Goal: Information Seeking & Learning: Compare options

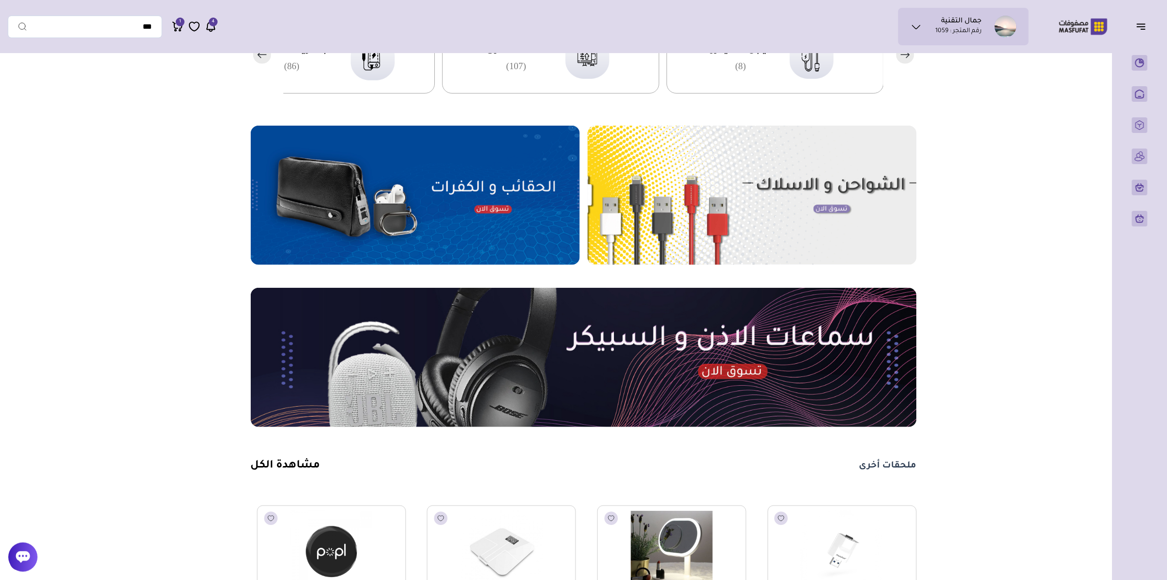
scroll to position [487, 0]
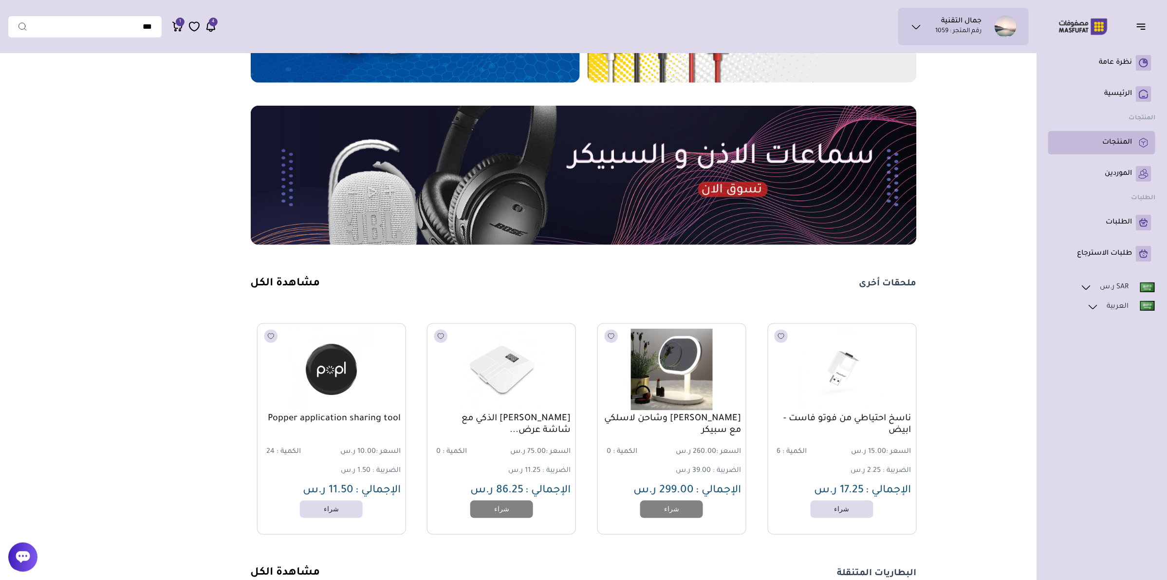
click at [1116, 143] on p "المنتجات" at bounding box center [1117, 143] width 30 height 10
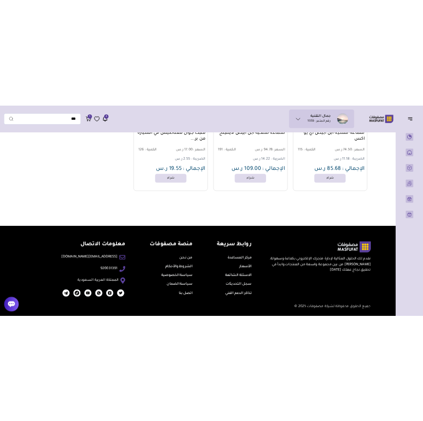
scroll to position [82025, 0]
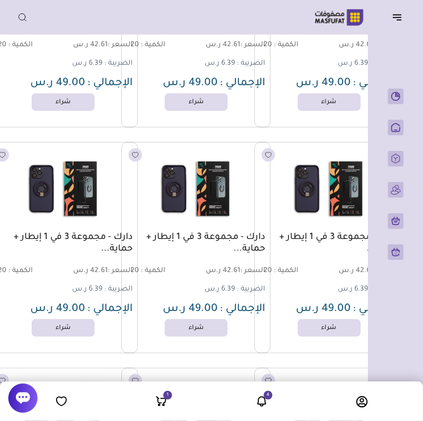
click at [189, 14] on div "جمال التقنية رقم المتجر : 1059" at bounding box center [211, 17] width 407 height 19
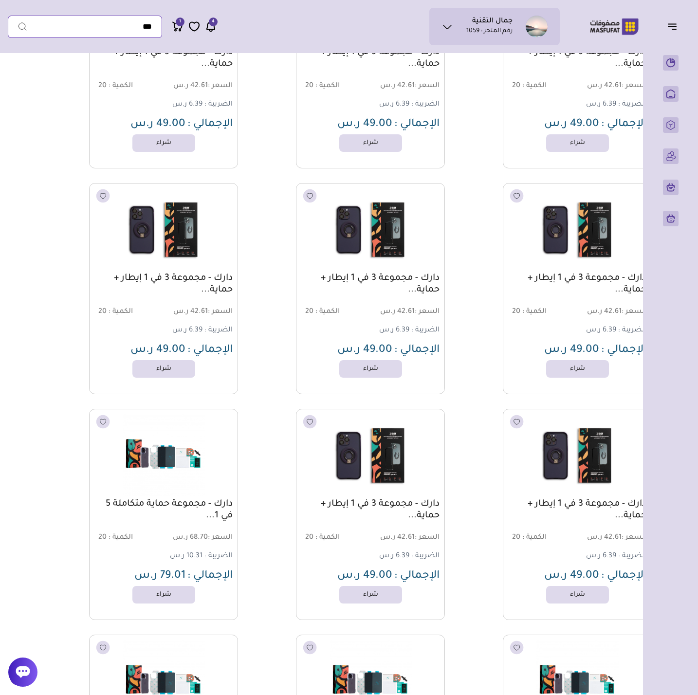
click at [113, 21] on input "text" at bounding box center [85, 27] width 154 height 22
paste input "*********"
type input "*********"
click at [8, 16] on button "submit" at bounding box center [17, 27] width 19 height 22
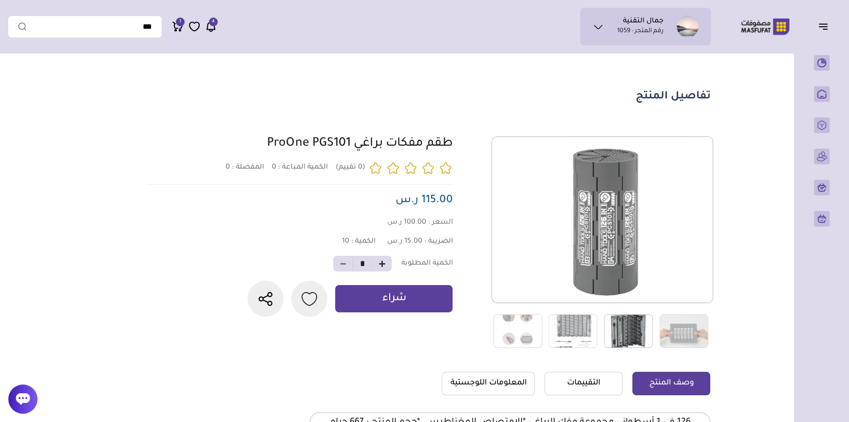
click at [627, 323] on img at bounding box center [628, 331] width 49 height 34
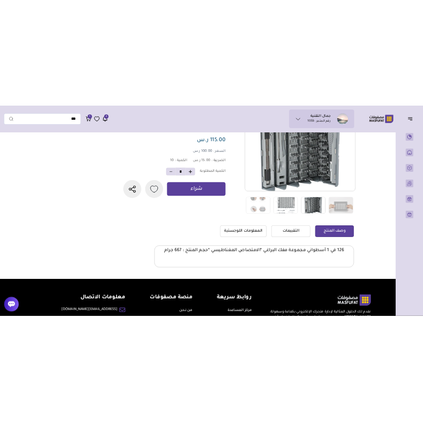
scroll to position [132, 0]
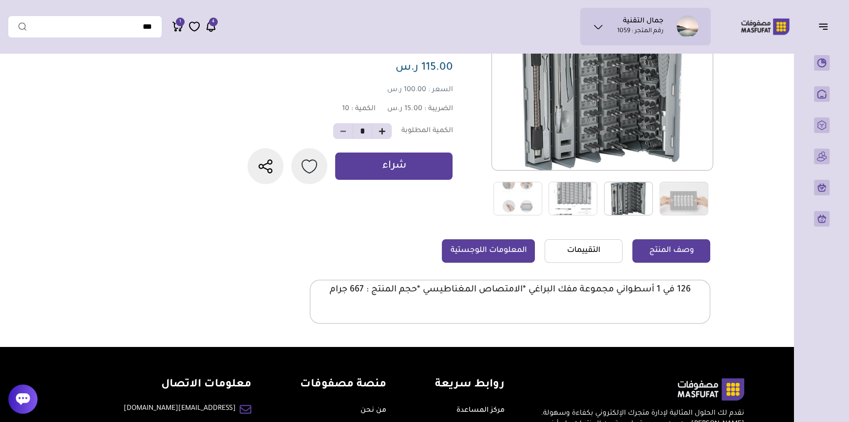
click at [506, 260] on link "المعلومات اللوجستية" at bounding box center [488, 250] width 93 height 23
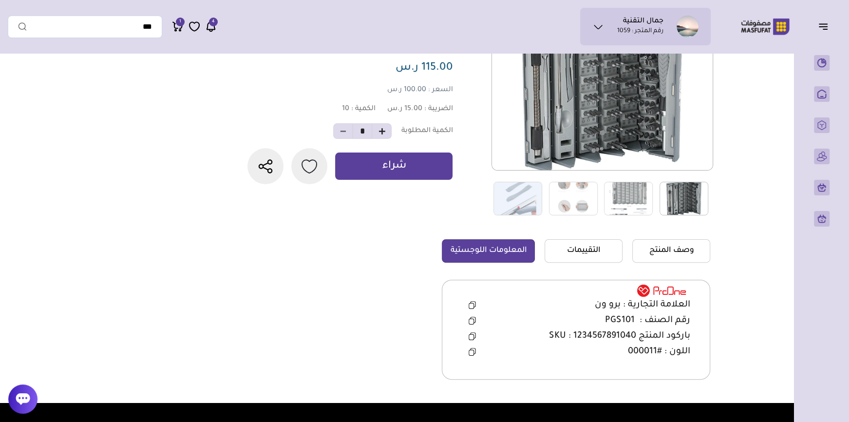
click at [474, 306] on icon at bounding box center [472, 303] width 5 height 5
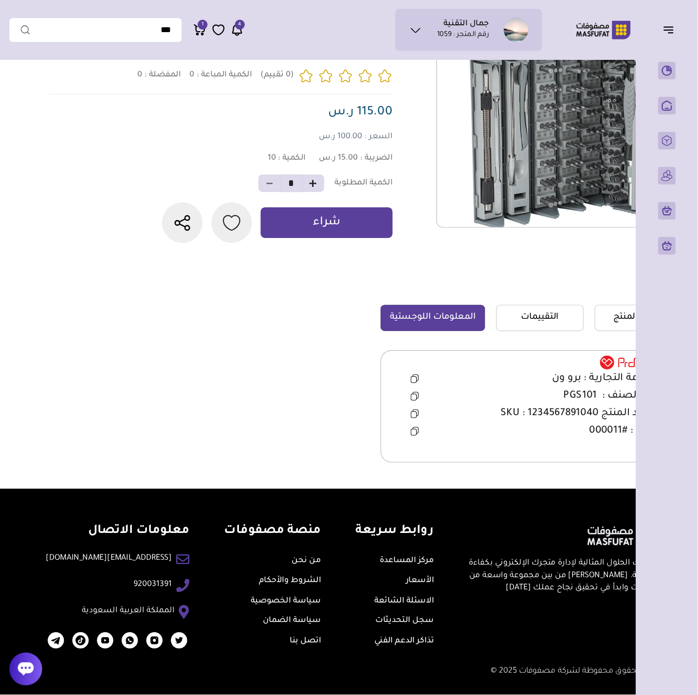
scroll to position [25, 0]
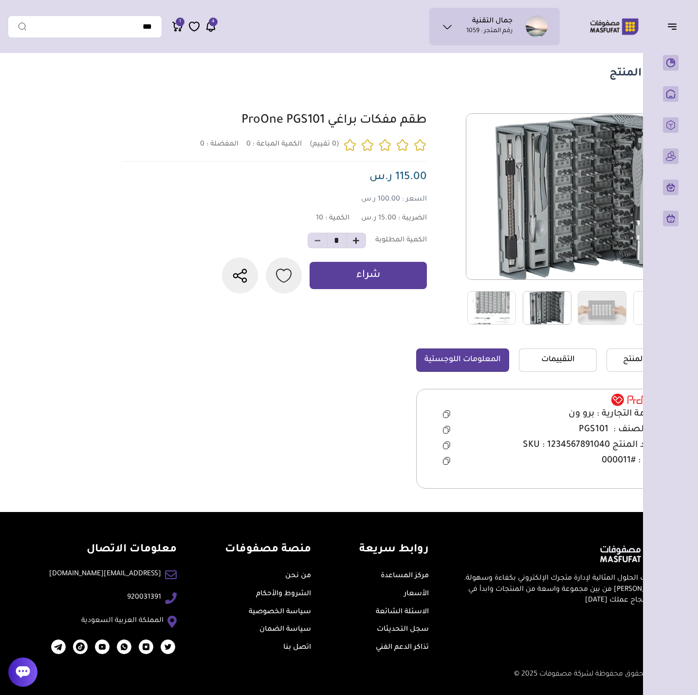
click at [446, 430] on icon at bounding box center [446, 430] width 7 height 8
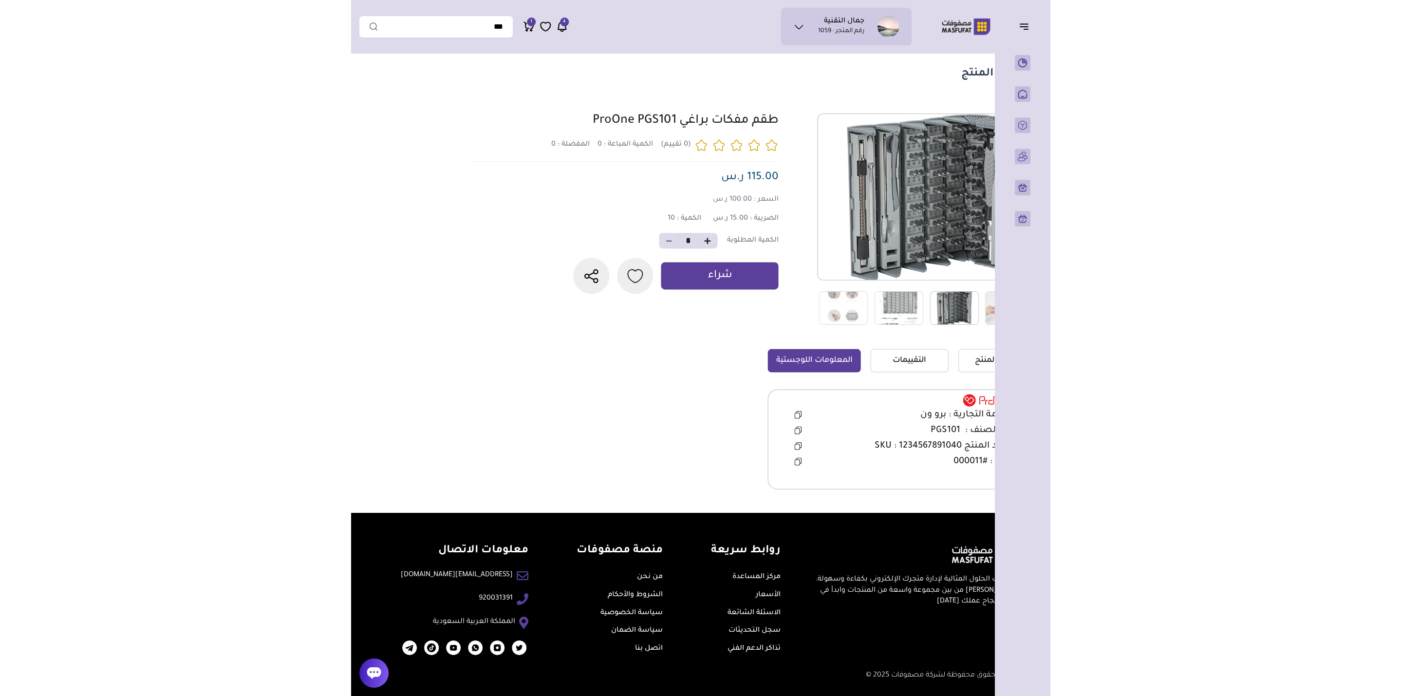
scroll to position [24, 0]
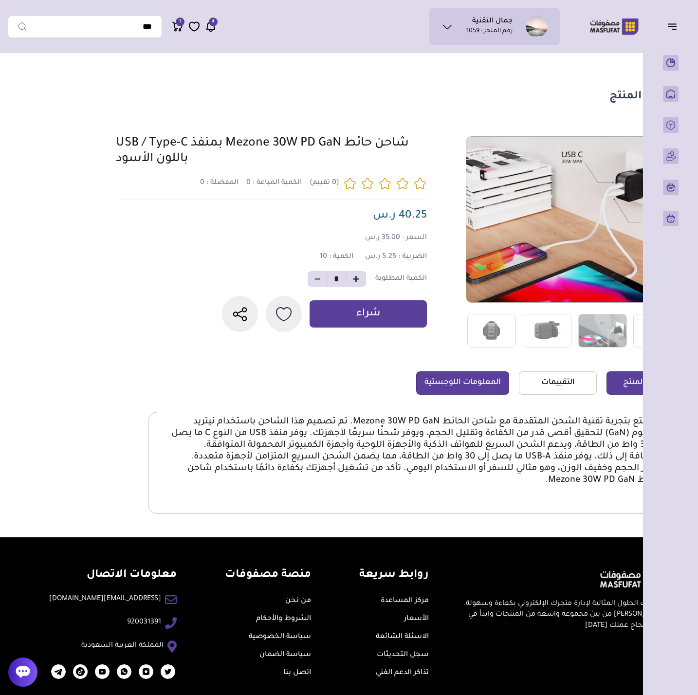
click at [472, 392] on link "المعلومات اللوجستية" at bounding box center [462, 383] width 93 height 23
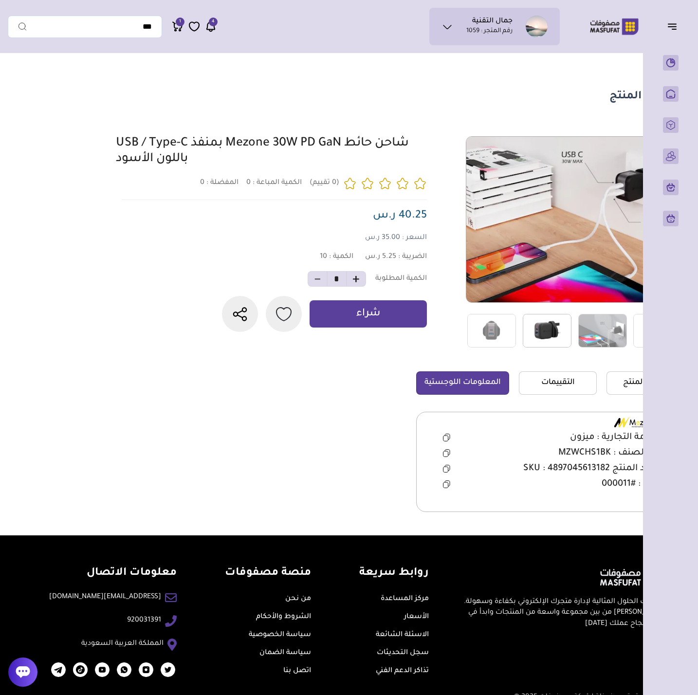
click at [523, 334] on img at bounding box center [547, 331] width 49 height 34
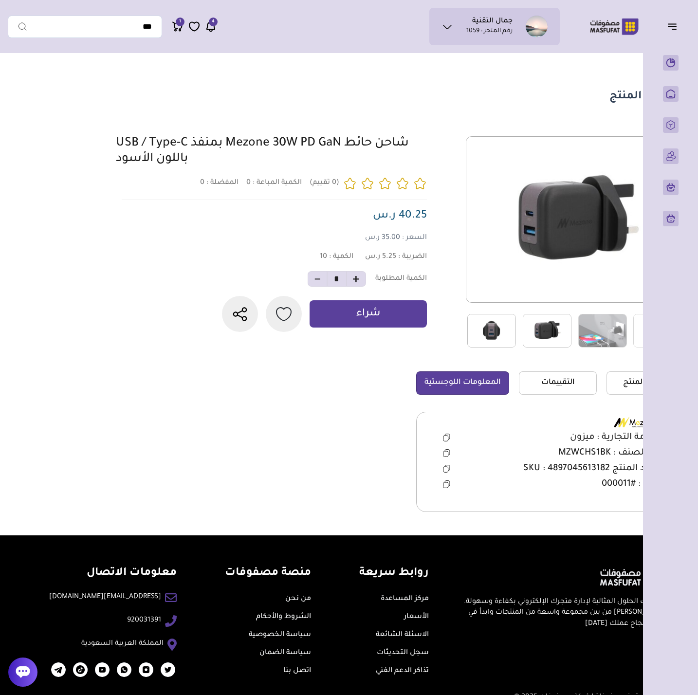
click at [510, 327] on img at bounding box center [491, 331] width 49 height 34
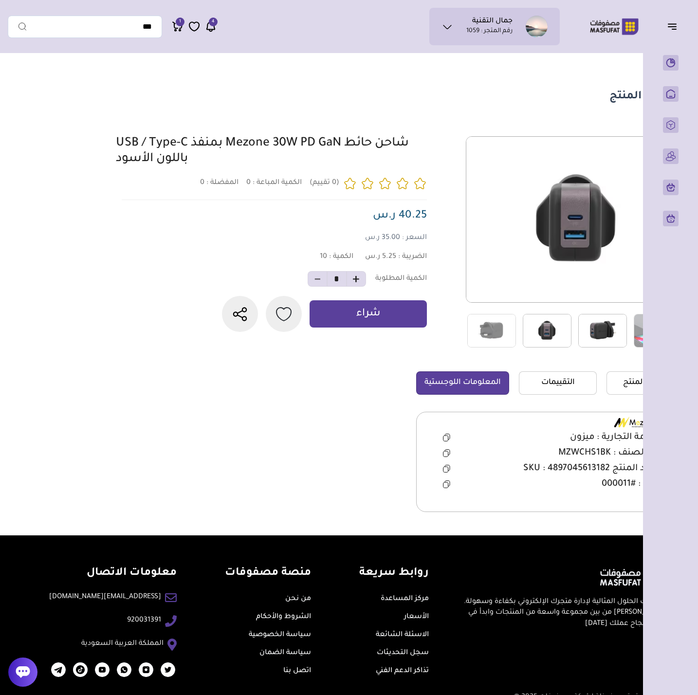
click at [440, 450] on button at bounding box center [447, 453] width 20 height 15
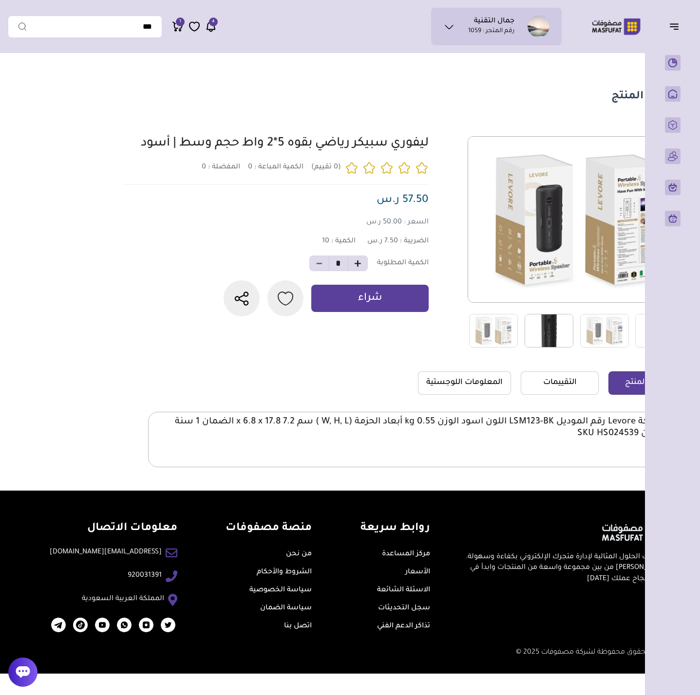
click at [558, 326] on img at bounding box center [548, 331] width 49 height 34
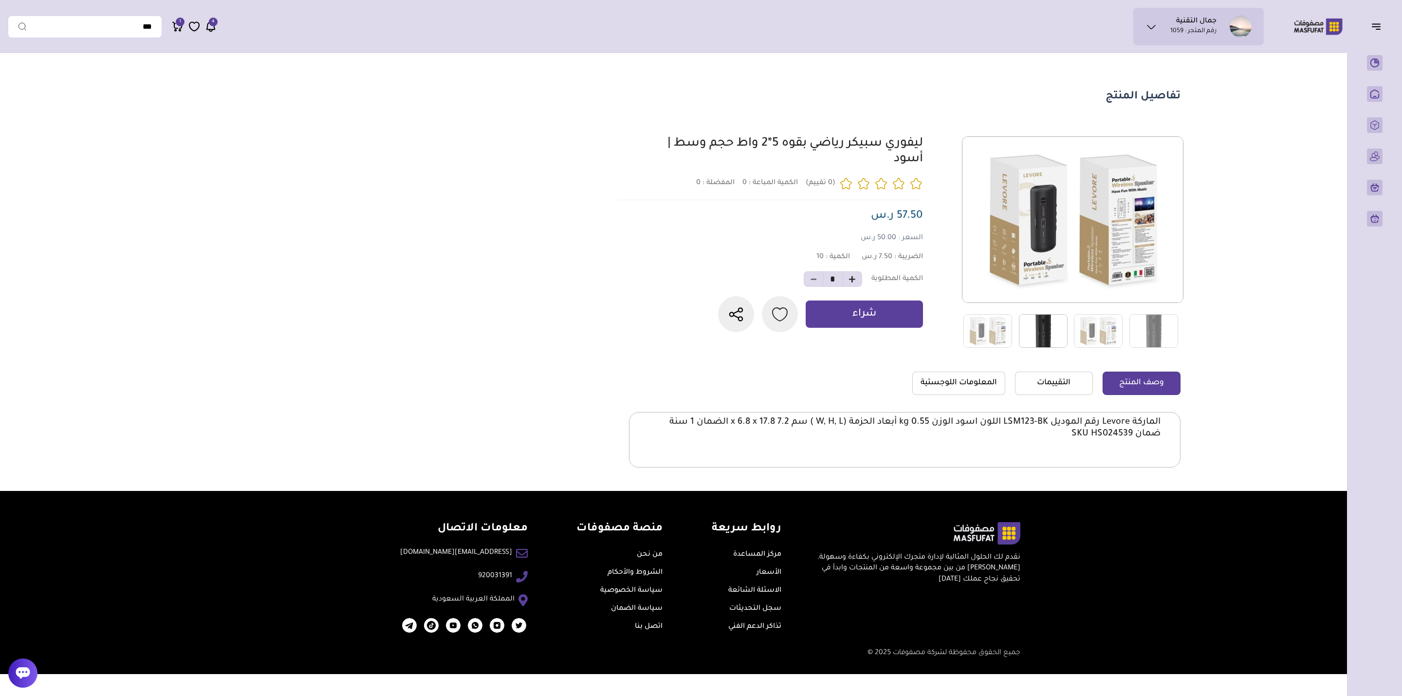
click at [848, 316] on img at bounding box center [1043, 331] width 49 height 34
click at [848, 319] on img at bounding box center [1043, 331] width 49 height 34
click at [848, 329] on img at bounding box center [1098, 331] width 49 height 34
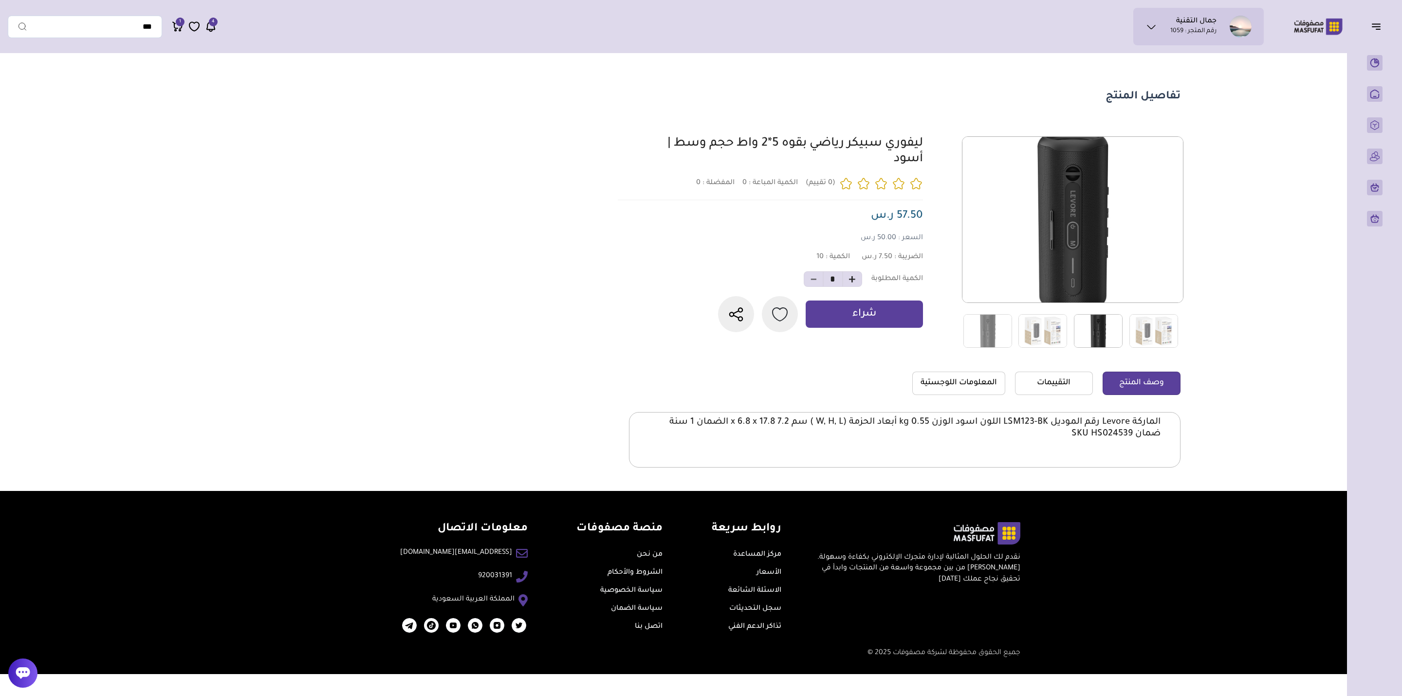
click at [848, 331] on img at bounding box center [1098, 331] width 49 height 34
click at [848, 332] on img at bounding box center [1154, 331] width 49 height 34
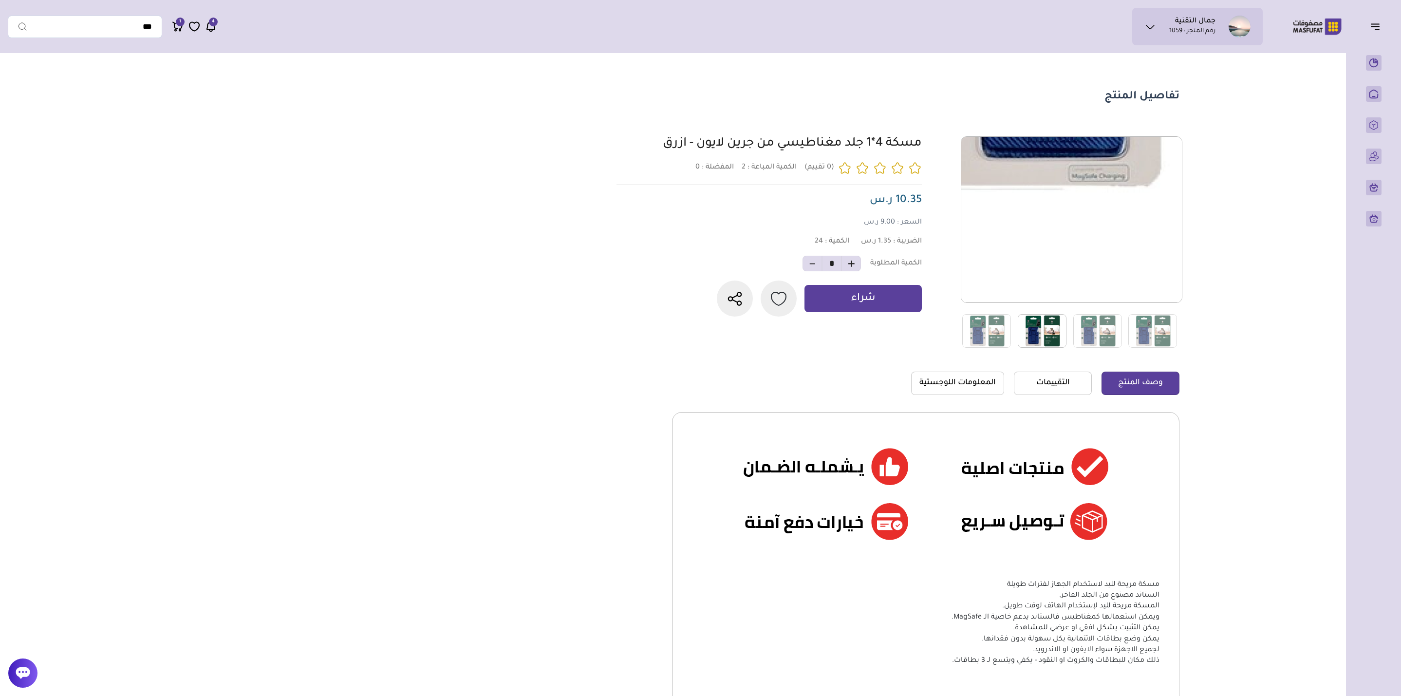
click at [848, 325] on img at bounding box center [1042, 331] width 49 height 34
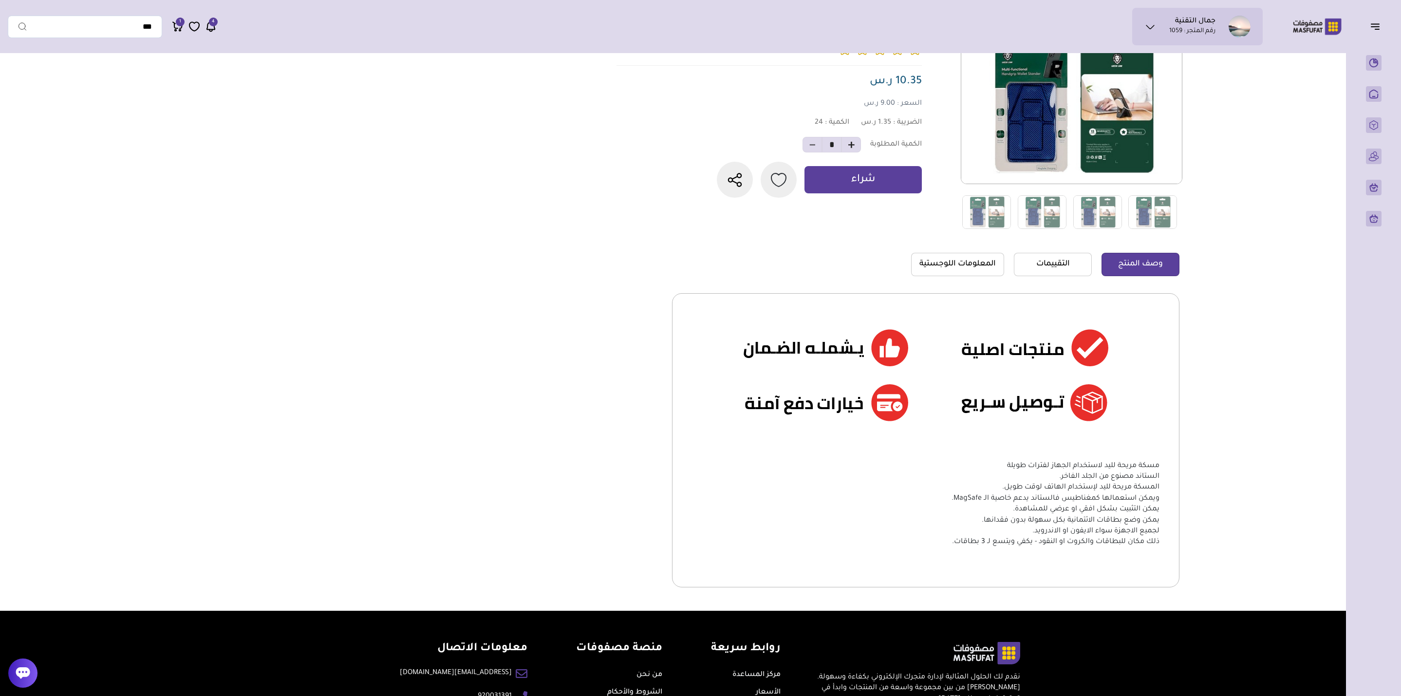
scroll to position [136, 0]
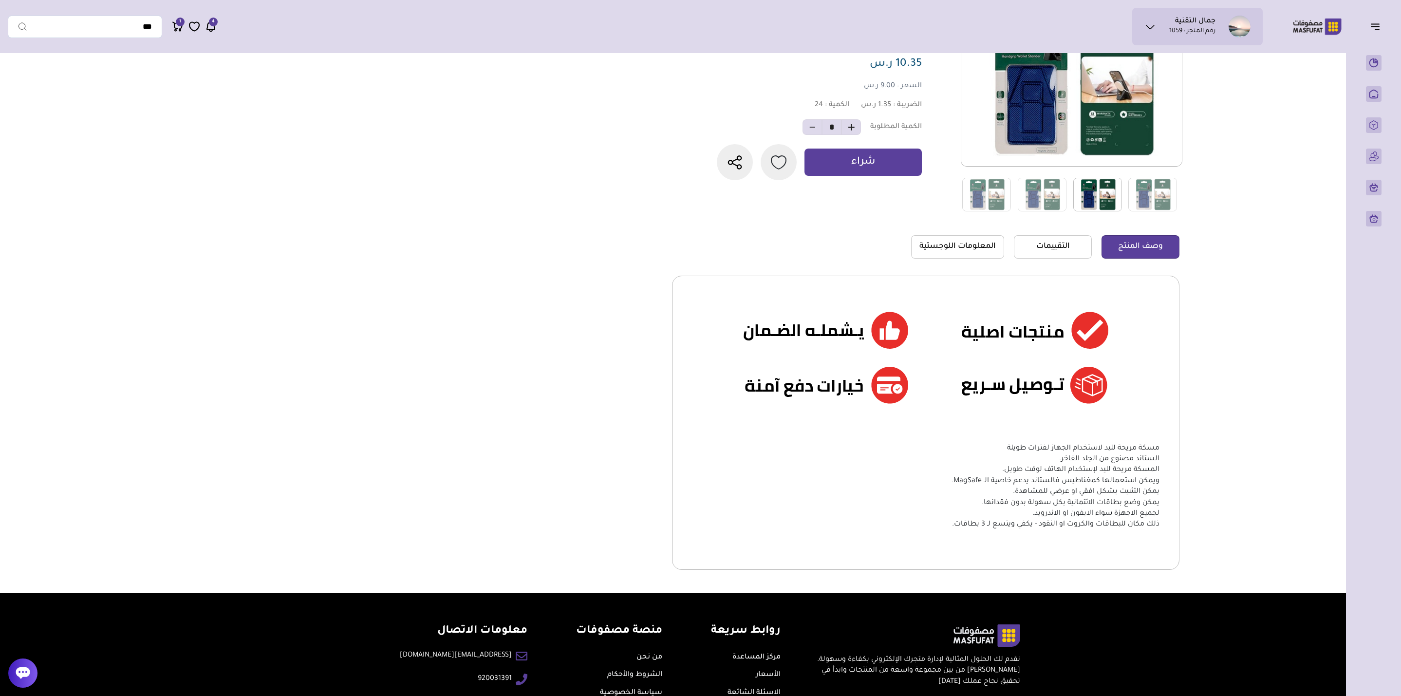
click at [848, 189] on img at bounding box center [1097, 195] width 49 height 34
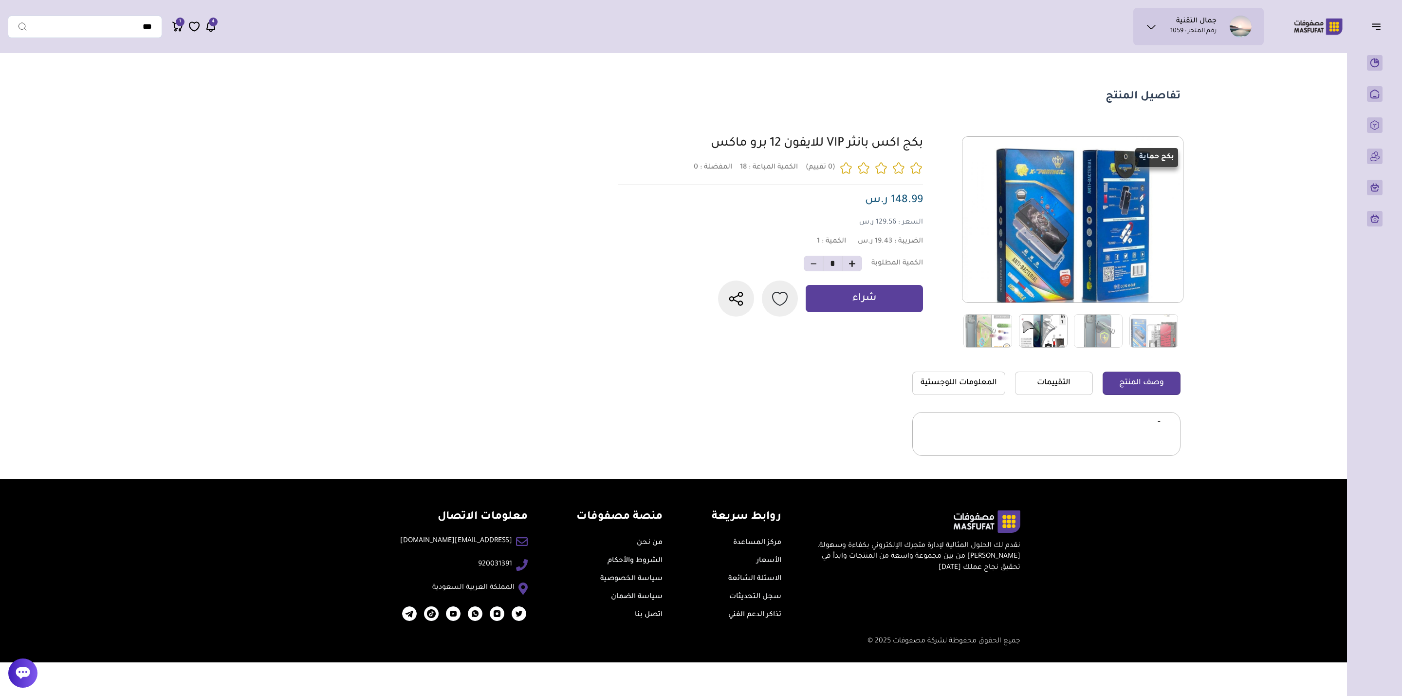
click at [848, 326] on img at bounding box center [1043, 331] width 49 height 34
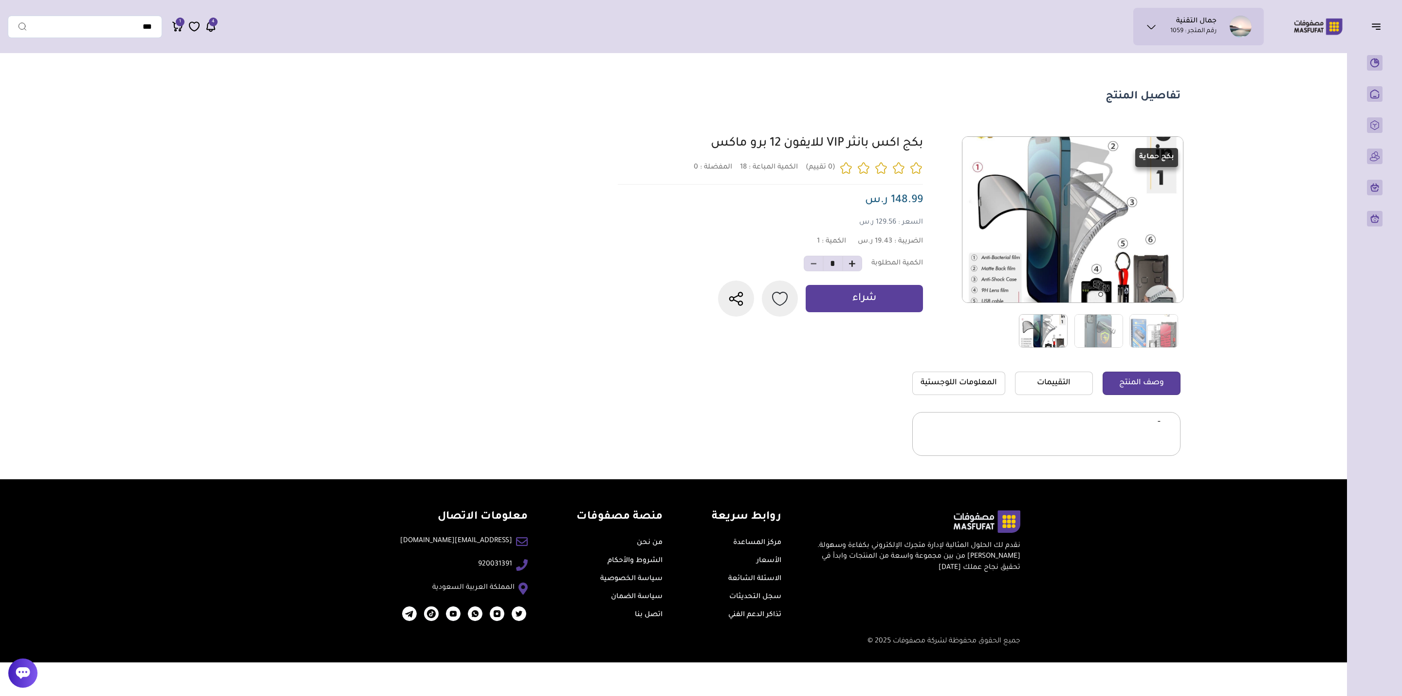
click at [848, 327] on img at bounding box center [1043, 331] width 49 height 34
click at [848, 329] on img at bounding box center [1099, 331] width 49 height 34
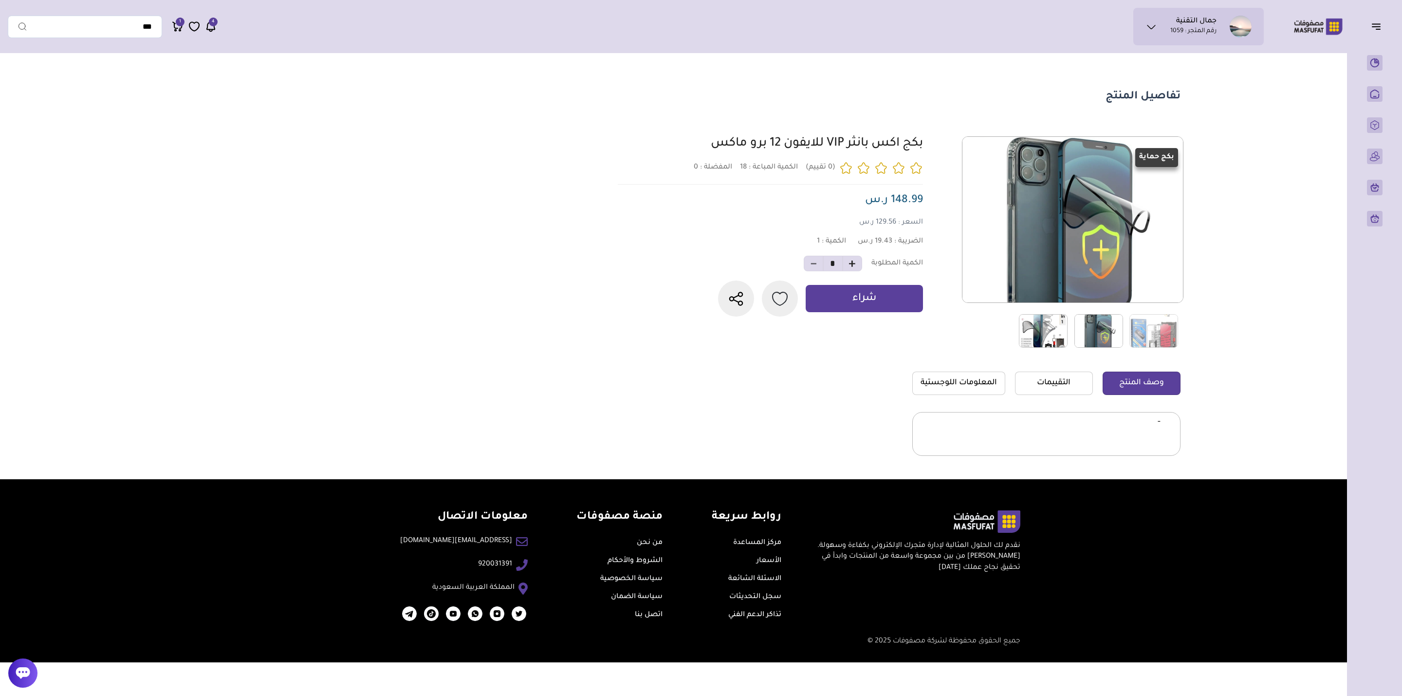
click at [848, 329] on link at bounding box center [1098, 331] width 59 height 35
click at [848, 329] on img at bounding box center [1154, 331] width 49 height 34
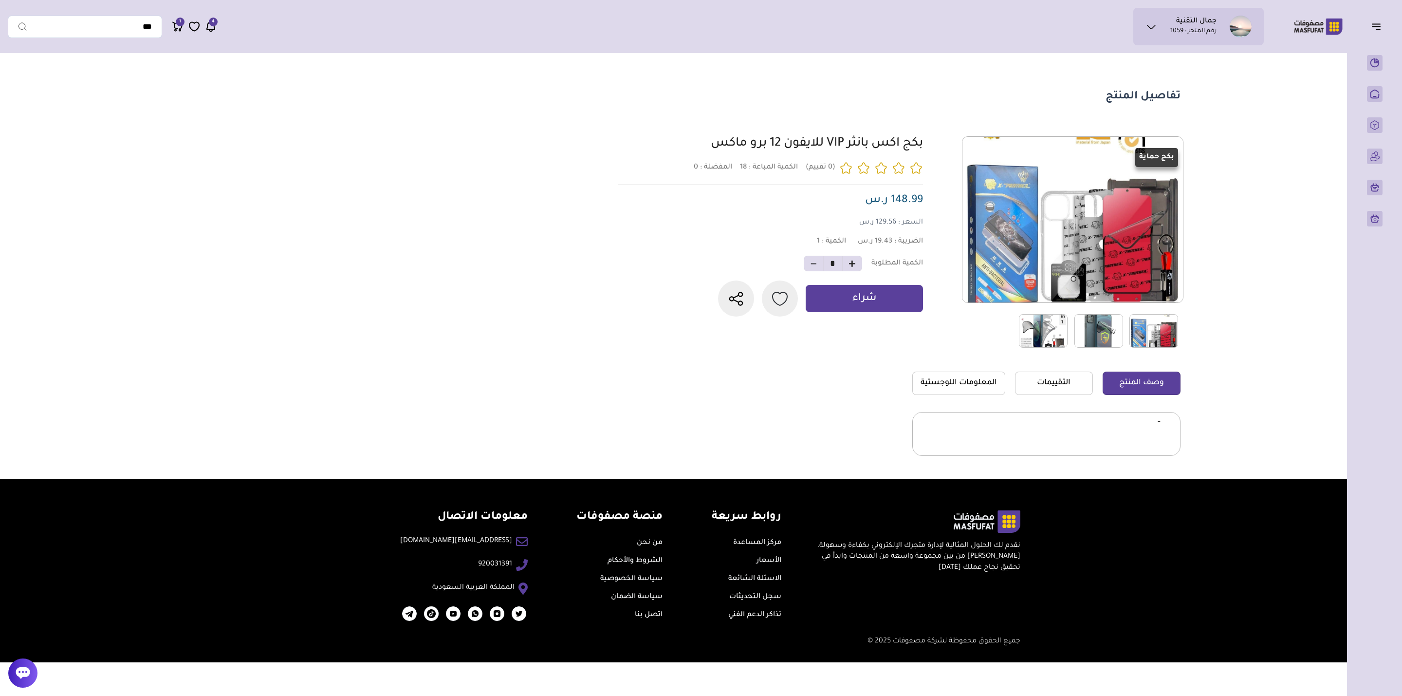
click at [848, 322] on div at bounding box center [824, 331] width 720 height 35
click at [848, 326] on img at bounding box center [1043, 331] width 49 height 34
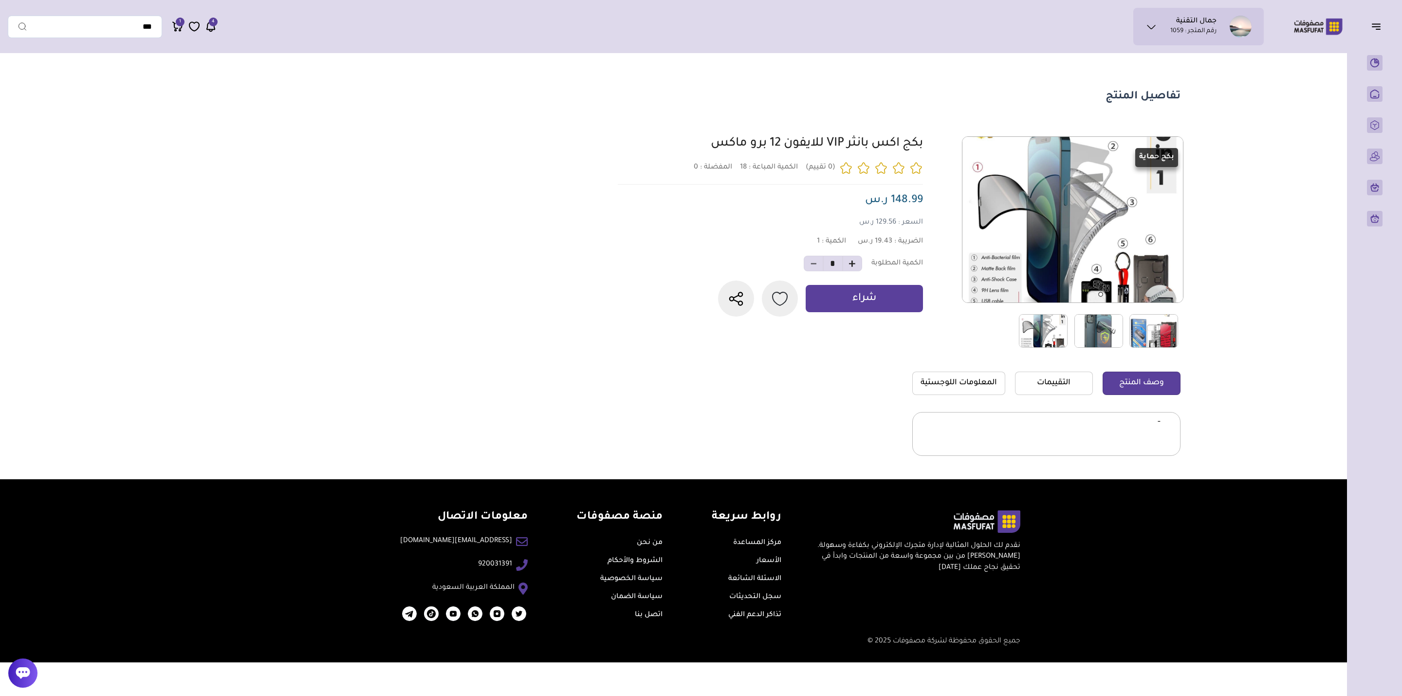
click at [848, 329] on img at bounding box center [1099, 331] width 49 height 34
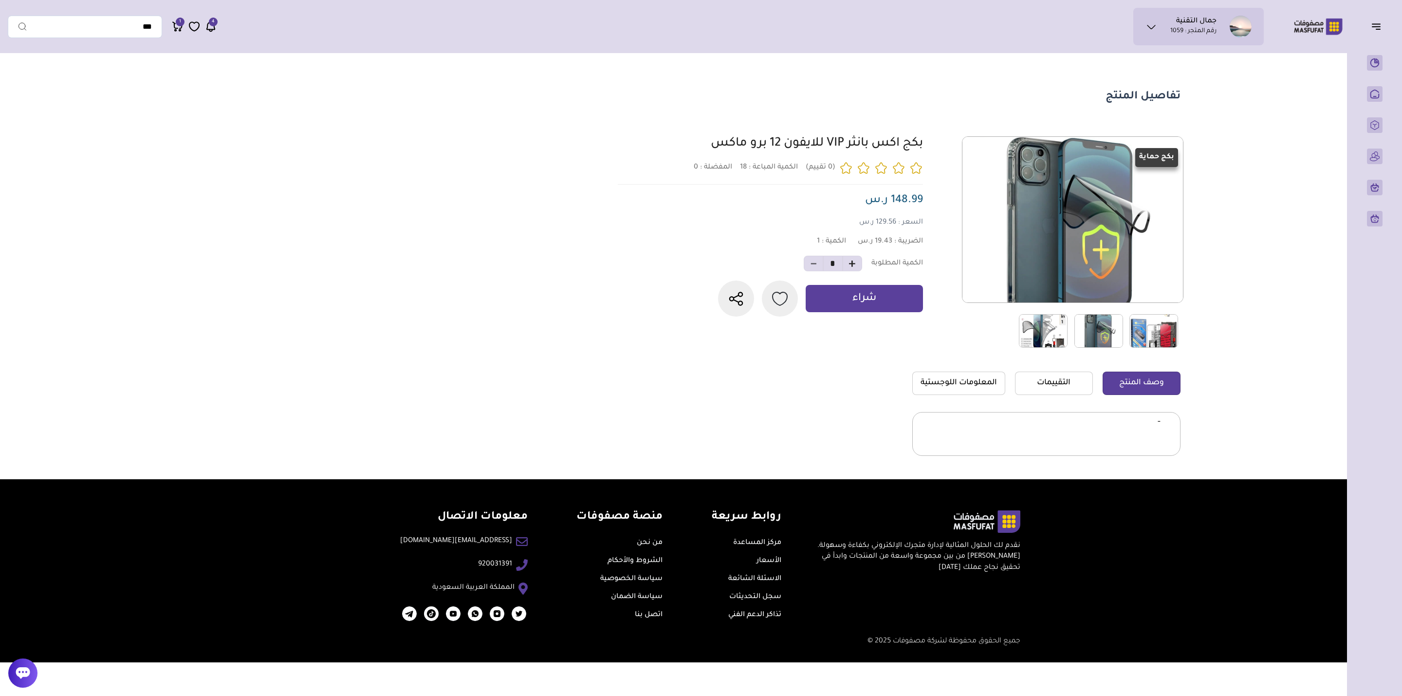
click at [848, 327] on img at bounding box center [1154, 331] width 49 height 34
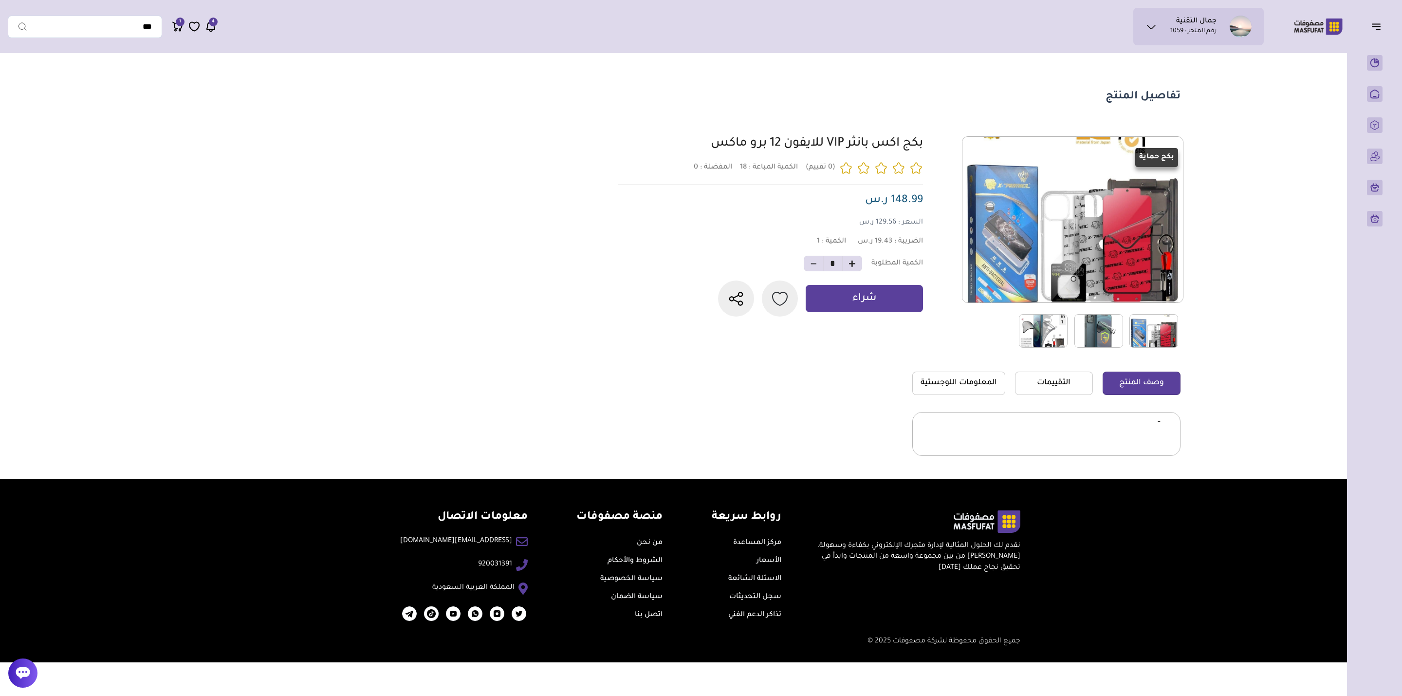
click at [848, 322] on link at bounding box center [1043, 331] width 59 height 35
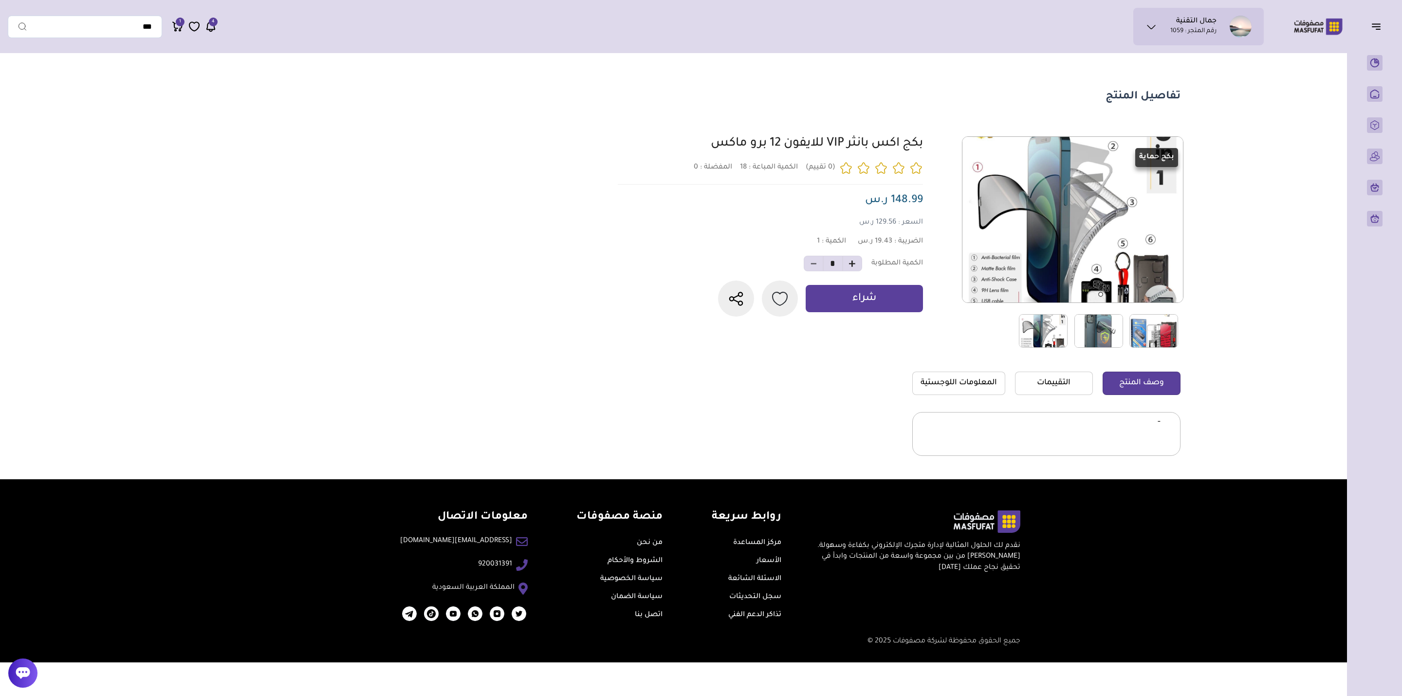
click at [848, 329] on img at bounding box center [1099, 331] width 49 height 34
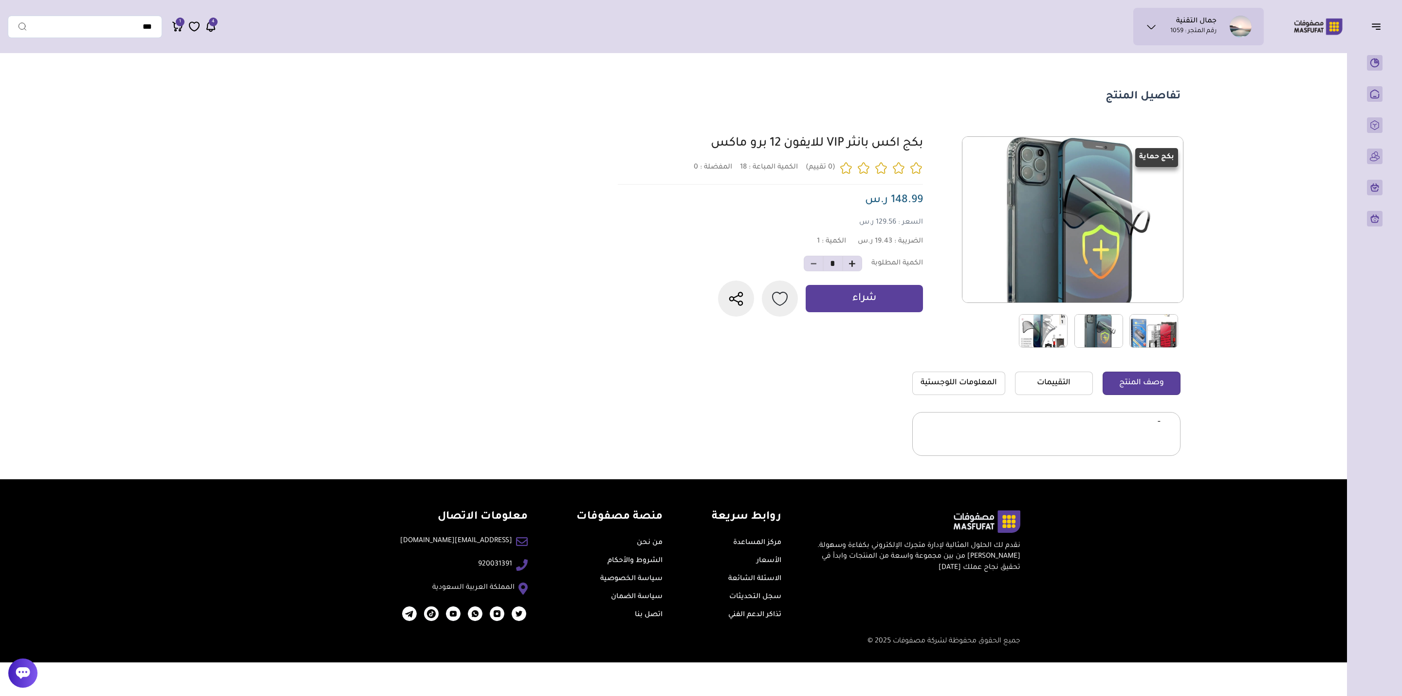
click at [848, 329] on img at bounding box center [1154, 331] width 49 height 34
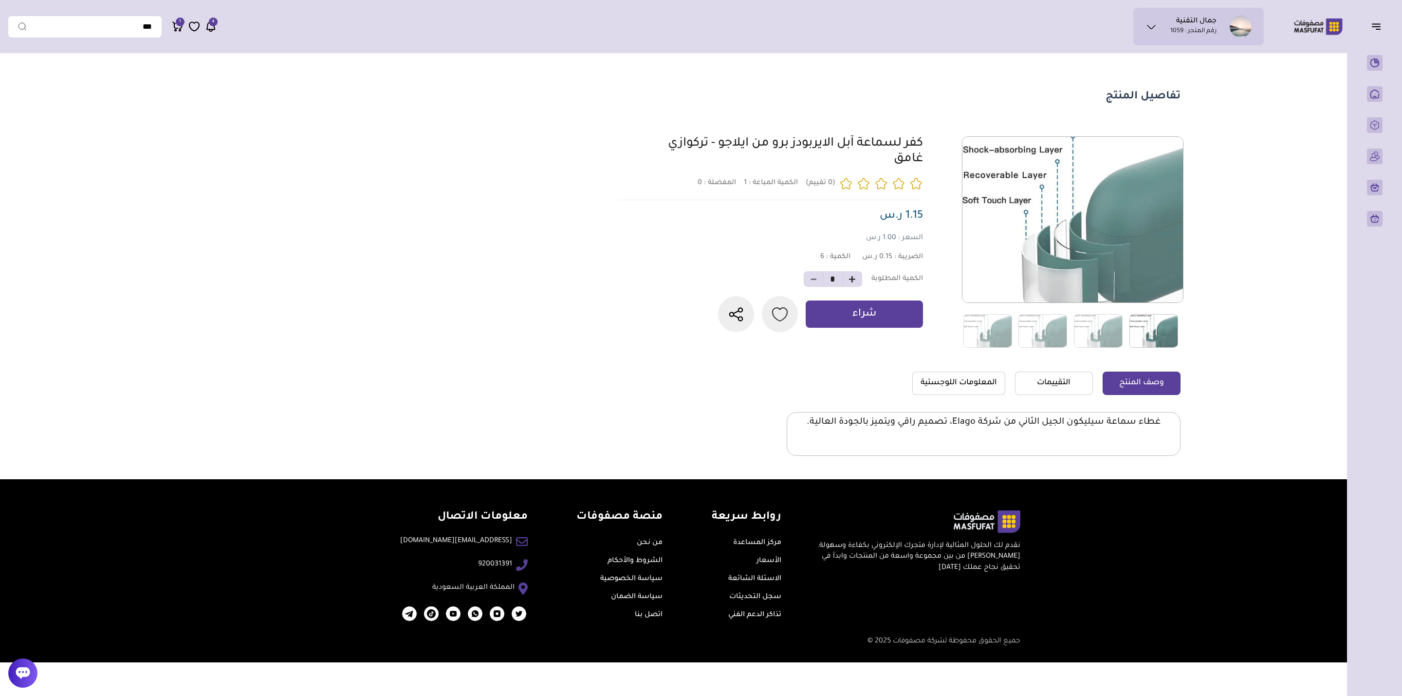
click at [848, 323] on img at bounding box center [1154, 331] width 49 height 34
click at [848, 332] on img at bounding box center [1098, 331] width 49 height 34
click at [848, 333] on img at bounding box center [1043, 331] width 49 height 34
click at [848, 335] on img at bounding box center [1043, 331] width 49 height 34
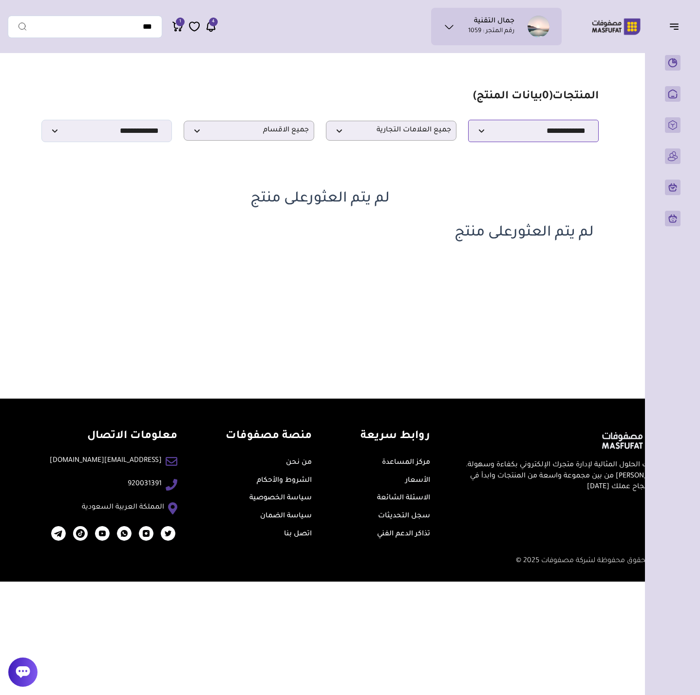
click at [509, 131] on select "**********" at bounding box center [533, 131] width 131 height 22
select select "*"
click at [468, 123] on select "**********" at bounding box center [533, 131] width 131 height 22
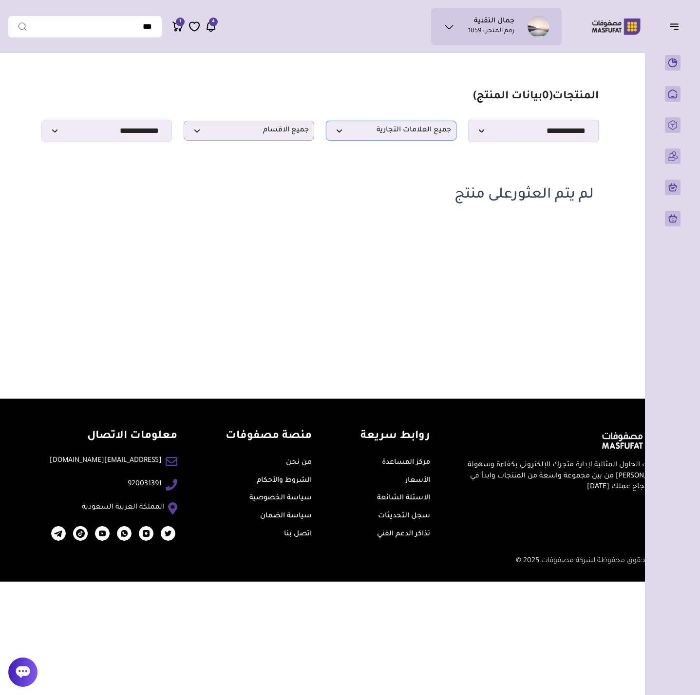
click at [417, 133] on span "جميع العلامات التجارية" at bounding box center [391, 130] width 120 height 9
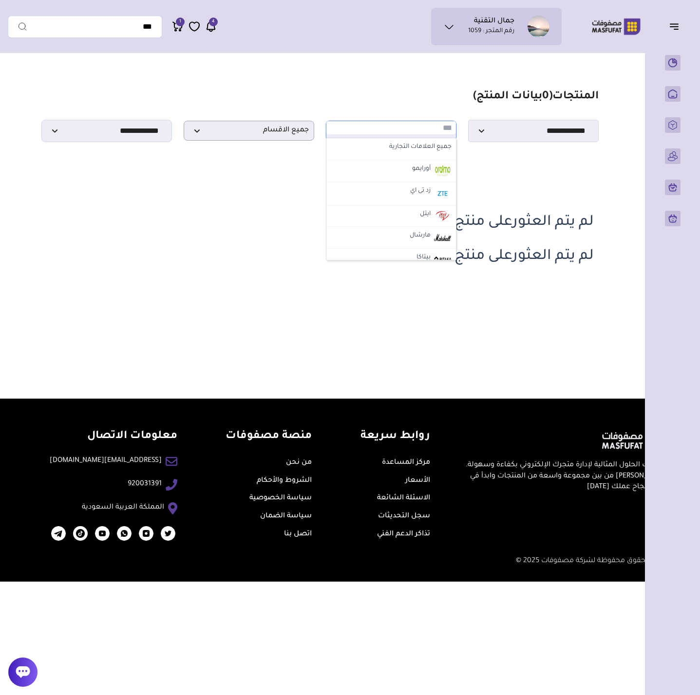
click at [429, 114] on section "**********" at bounding box center [319, 116] width 557 height 52
click at [282, 133] on span "جميع الاقسام" at bounding box center [249, 130] width 120 height 9
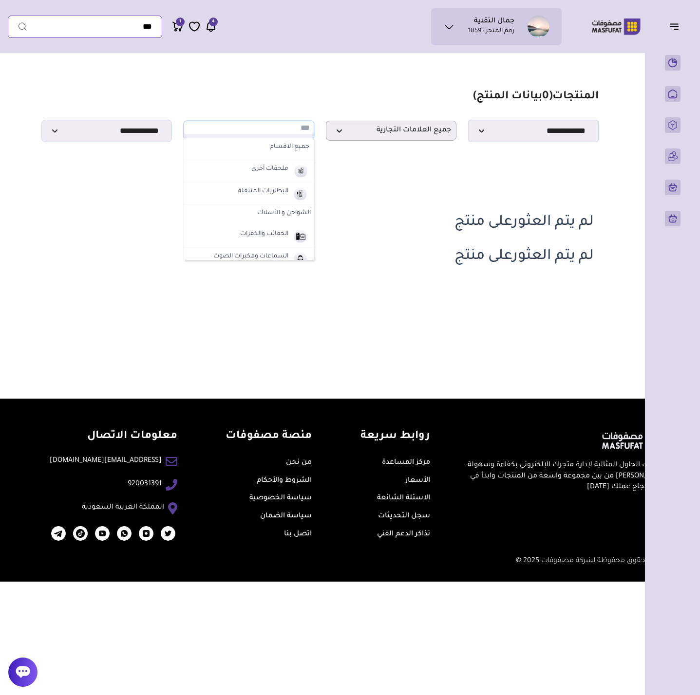
click at [117, 28] on input "text" at bounding box center [85, 27] width 154 height 22
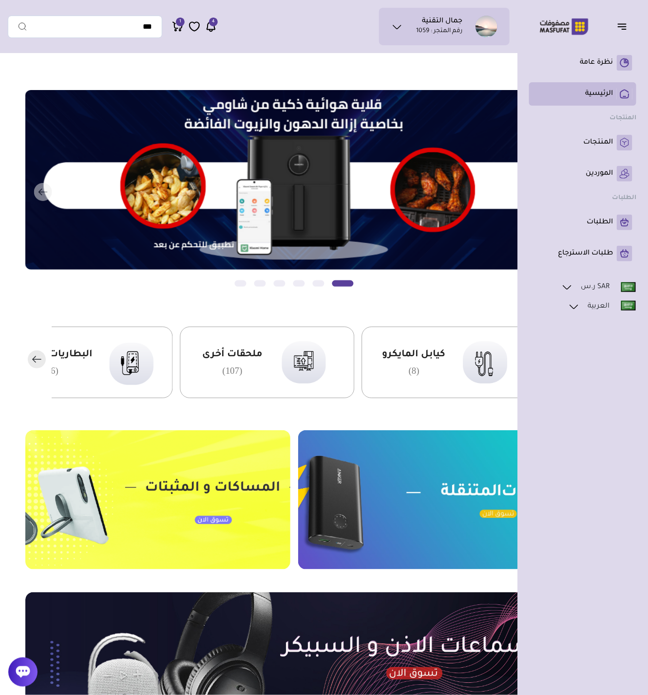
click at [592, 90] on p "الرئيسية" at bounding box center [599, 94] width 28 height 10
click at [608, 140] on p "المنتجات" at bounding box center [598, 143] width 30 height 10
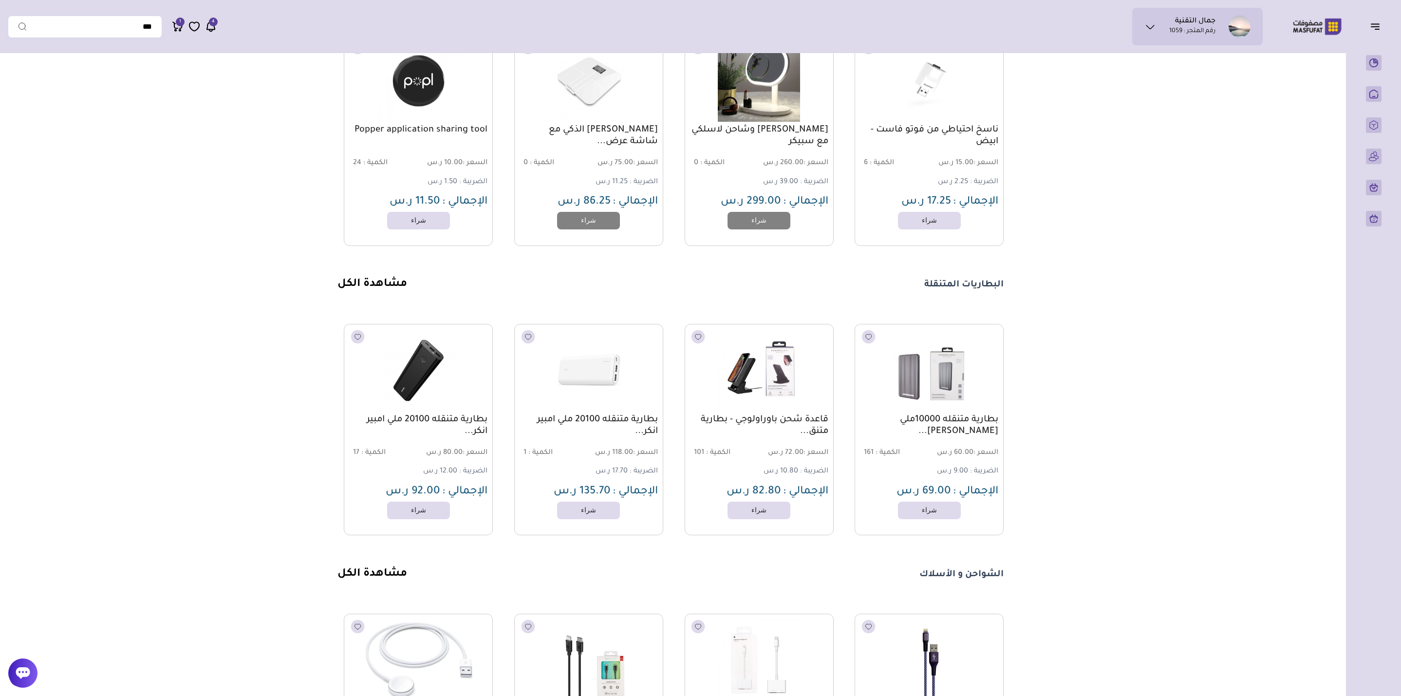
scroll to position [651, 0]
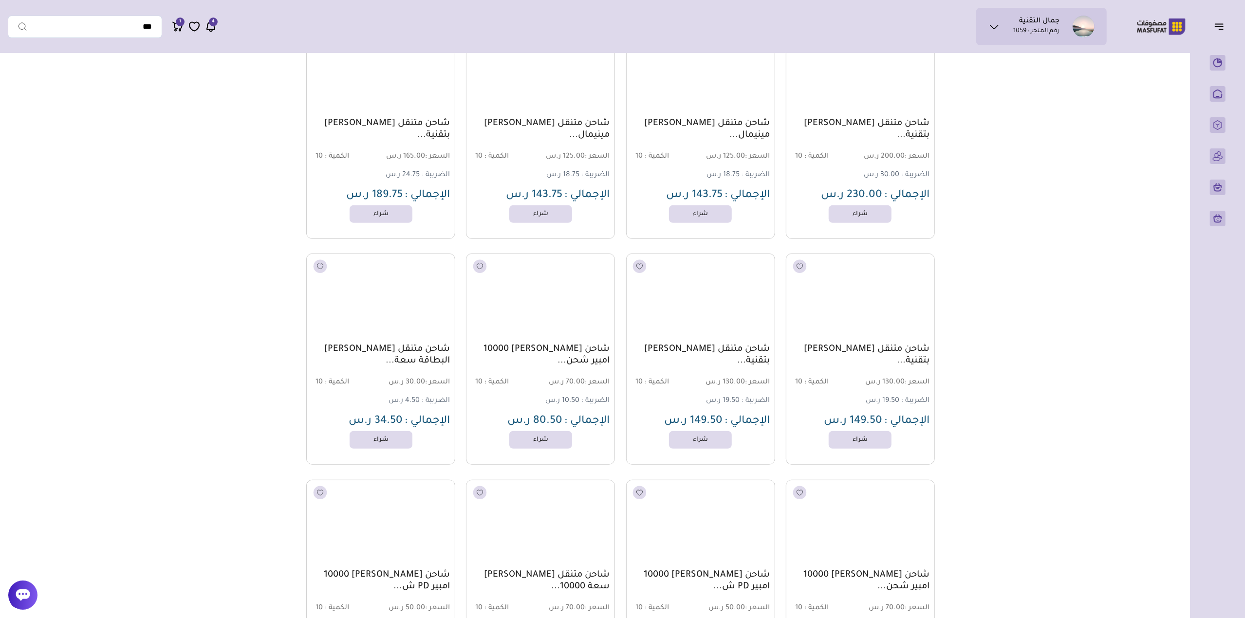
scroll to position [56739, 0]
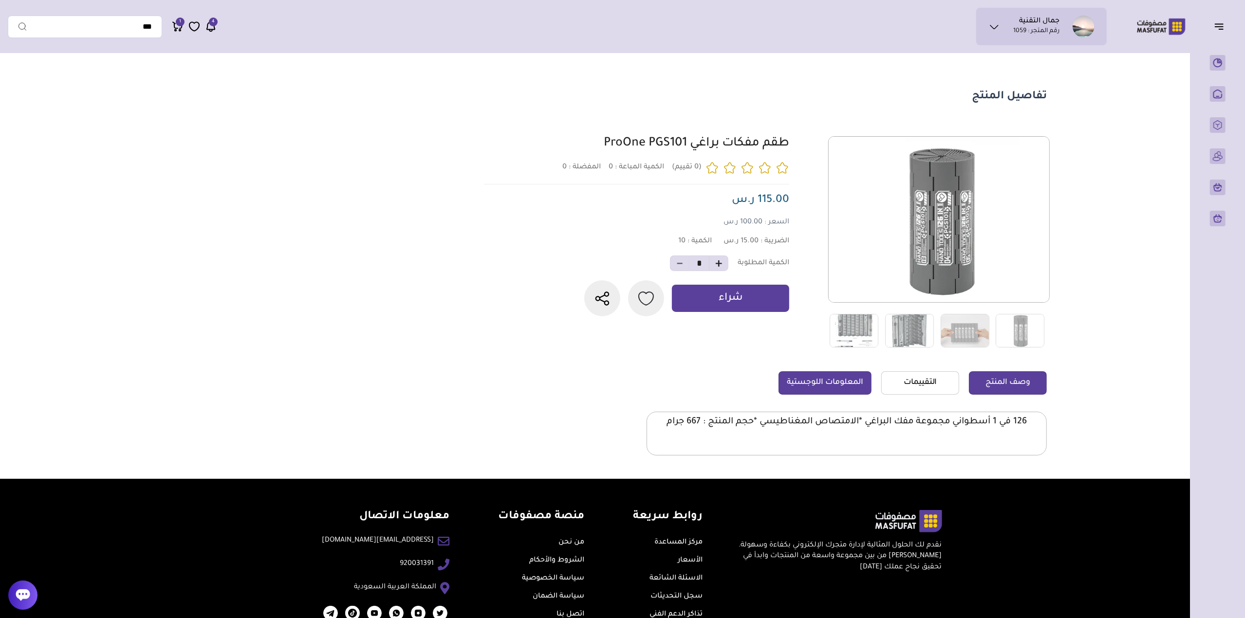
click at [818, 373] on link "المعلومات اللوجستية" at bounding box center [825, 383] width 93 height 23
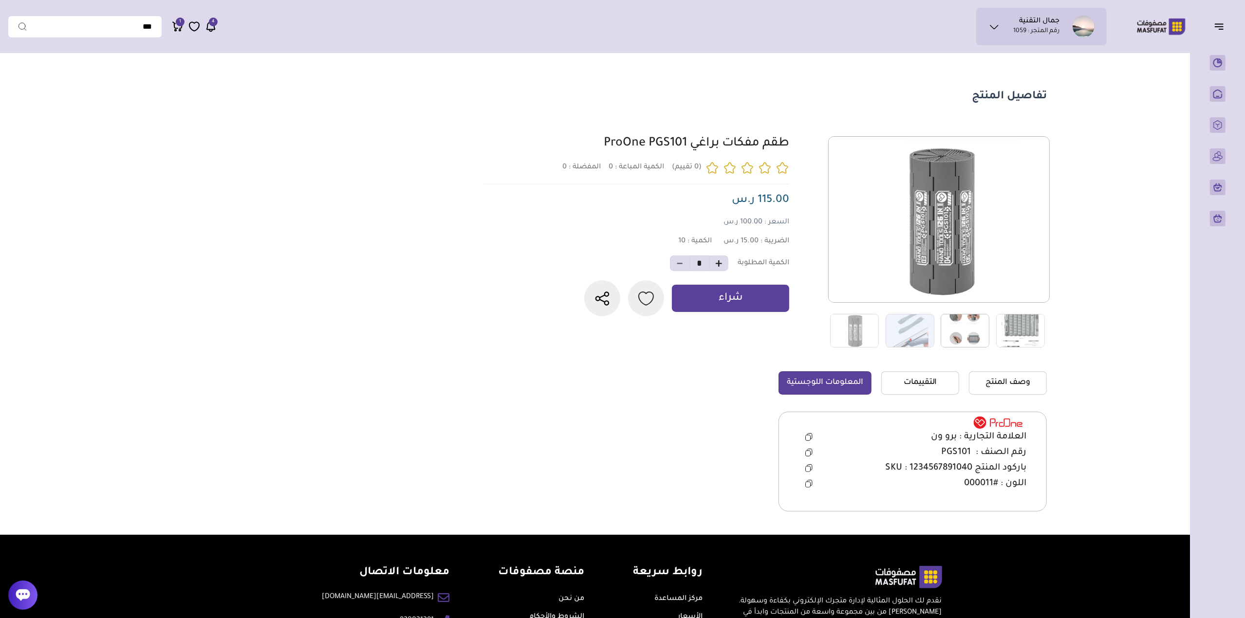
click at [979, 327] on img at bounding box center [965, 331] width 49 height 34
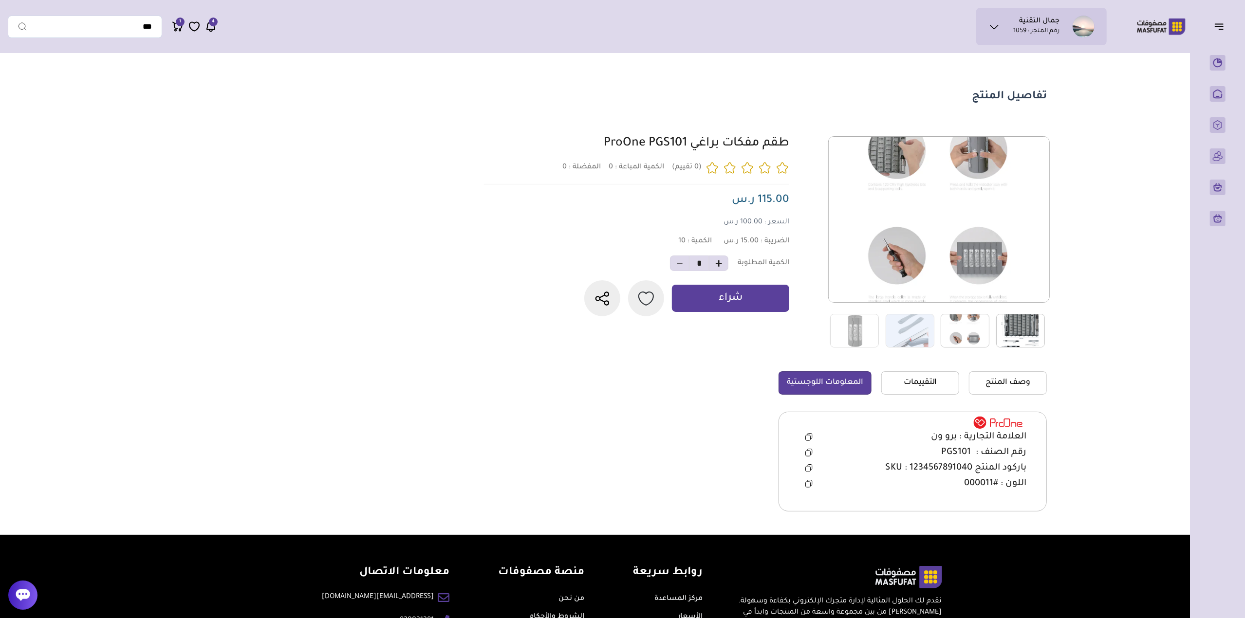
click at [1019, 328] on img at bounding box center [1020, 331] width 49 height 34
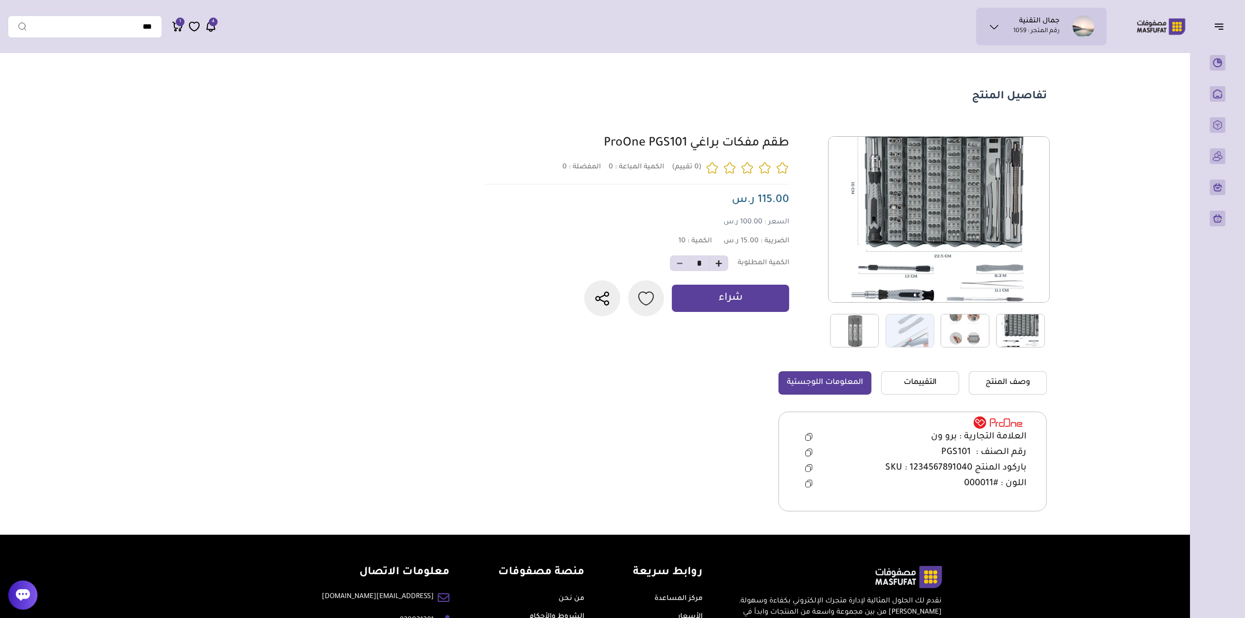
click at [861, 322] on img at bounding box center [854, 331] width 49 height 34
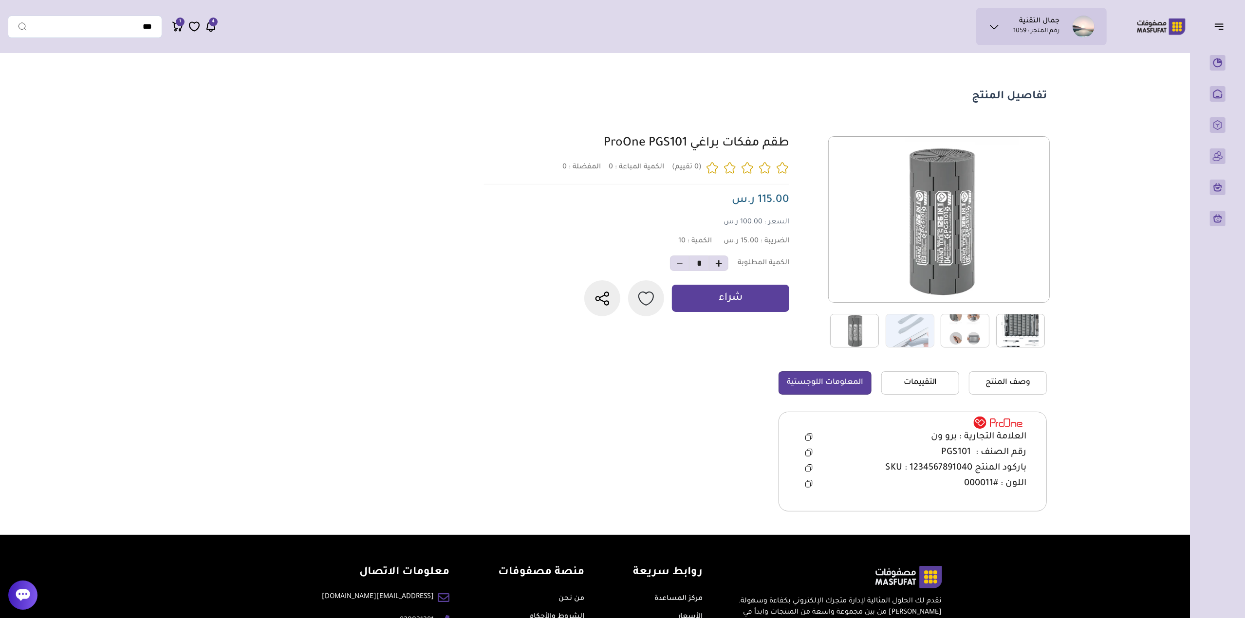
click at [959, 334] on img at bounding box center [965, 331] width 49 height 34
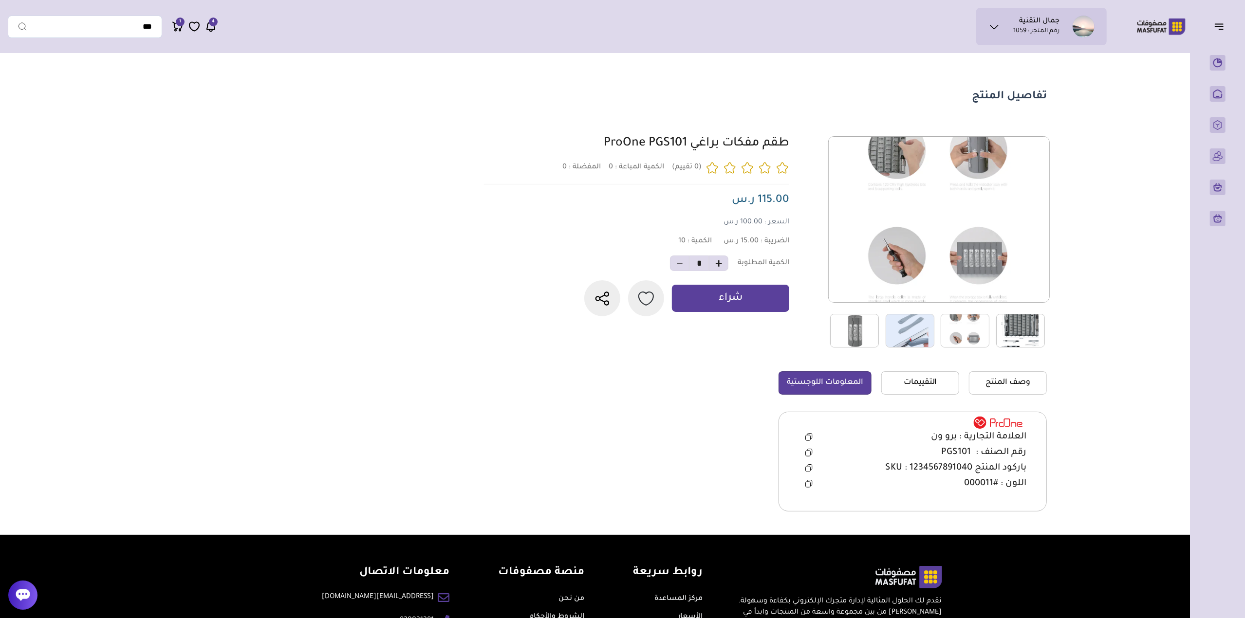
click at [906, 334] on img at bounding box center [910, 331] width 49 height 34
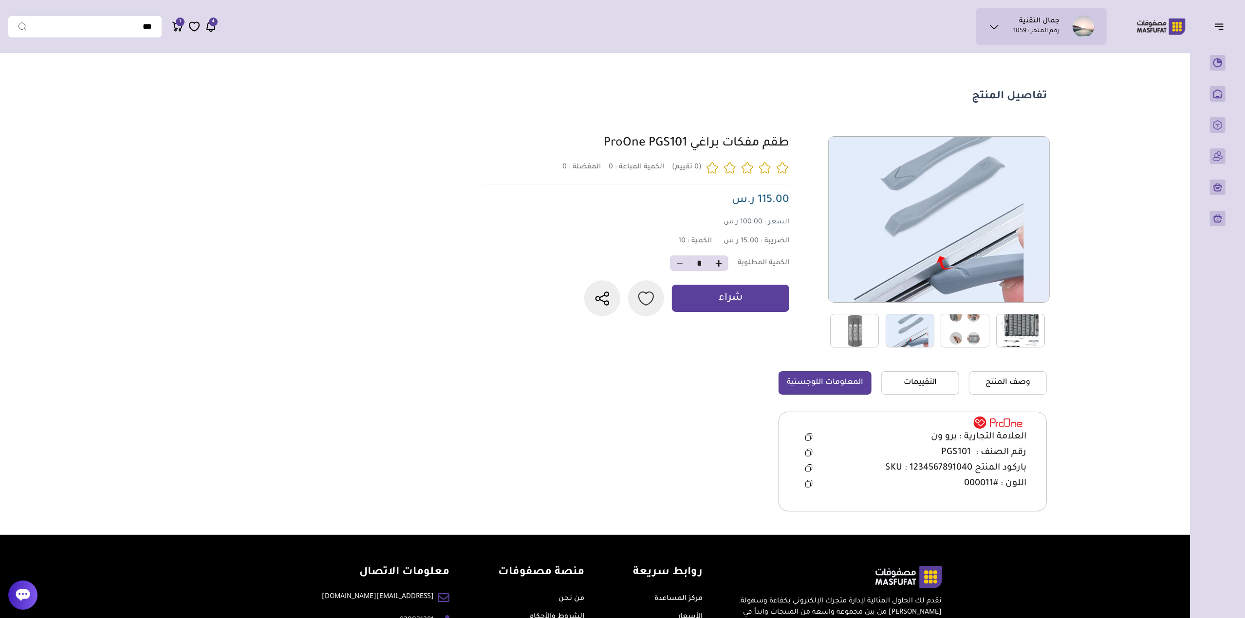
click at [1031, 332] on img at bounding box center [1020, 331] width 49 height 34
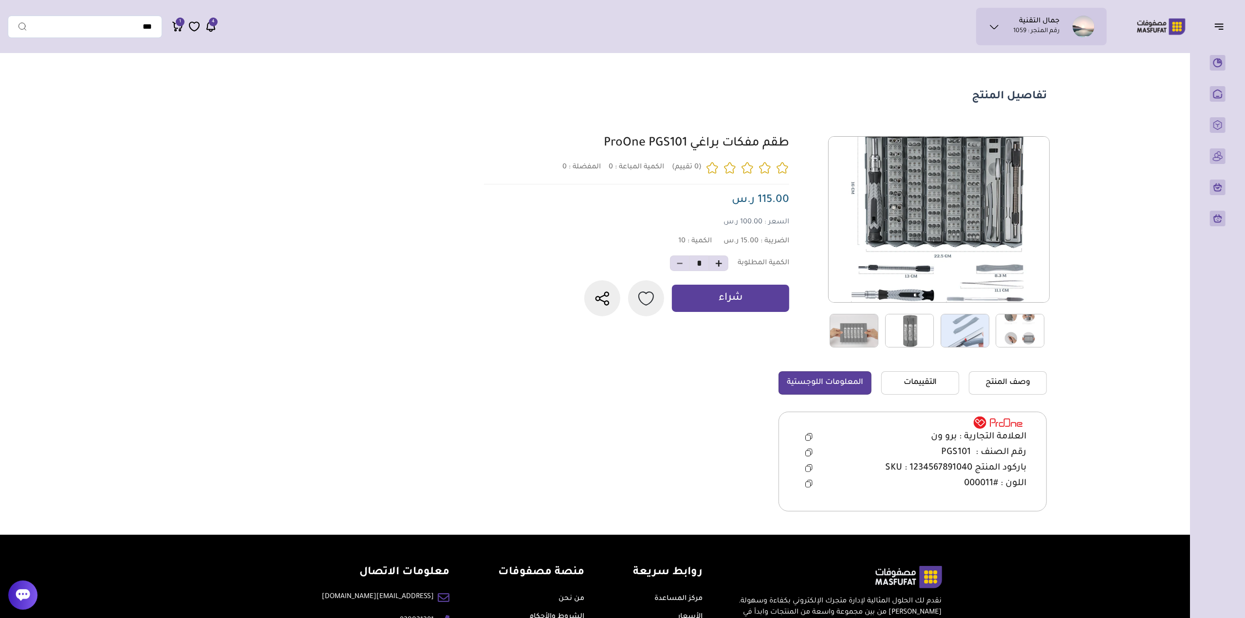
click at [840, 336] on img at bounding box center [854, 331] width 49 height 34
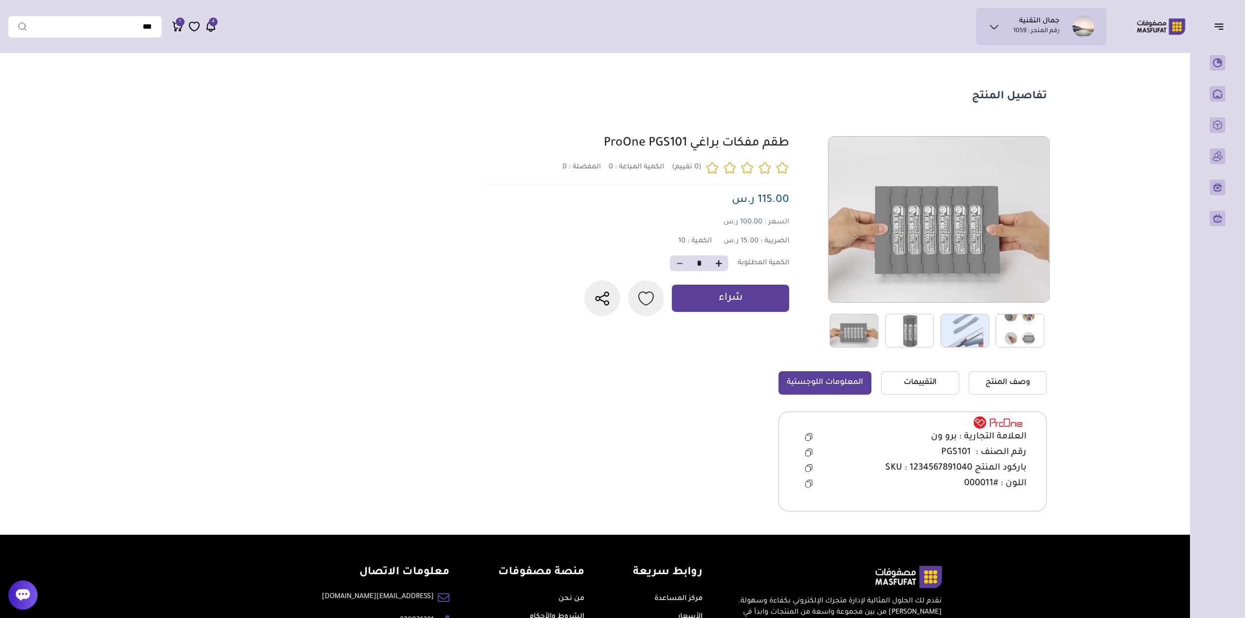
click at [1015, 336] on img at bounding box center [1020, 331] width 49 height 34
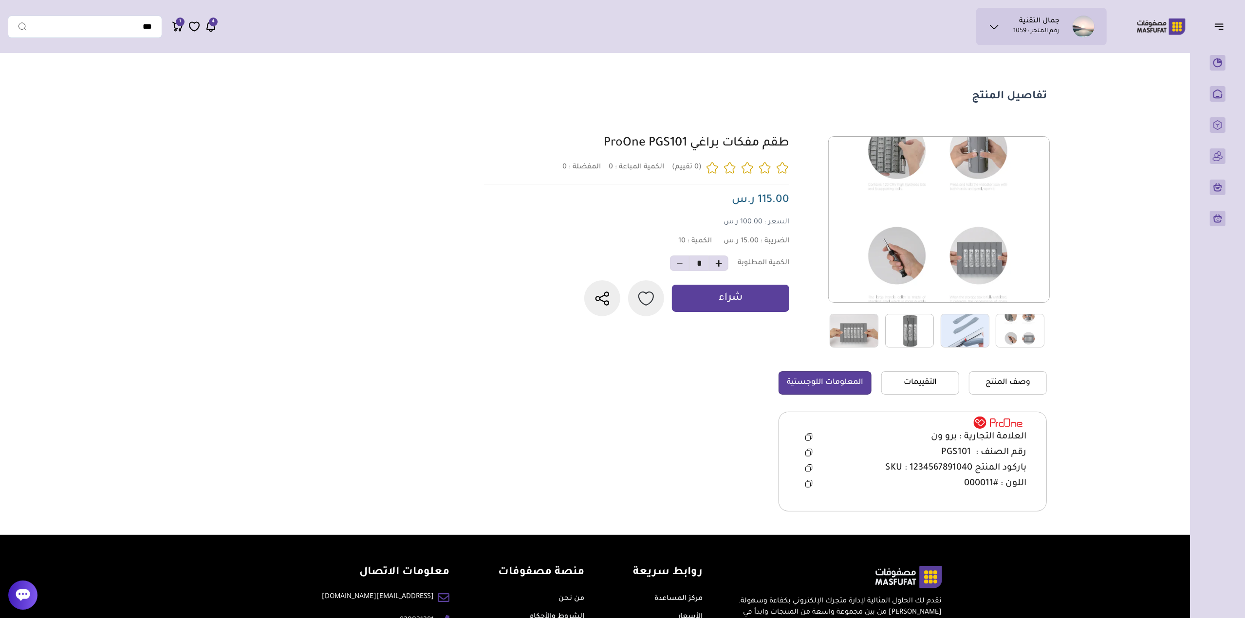
click at [921, 335] on img at bounding box center [909, 331] width 49 height 34
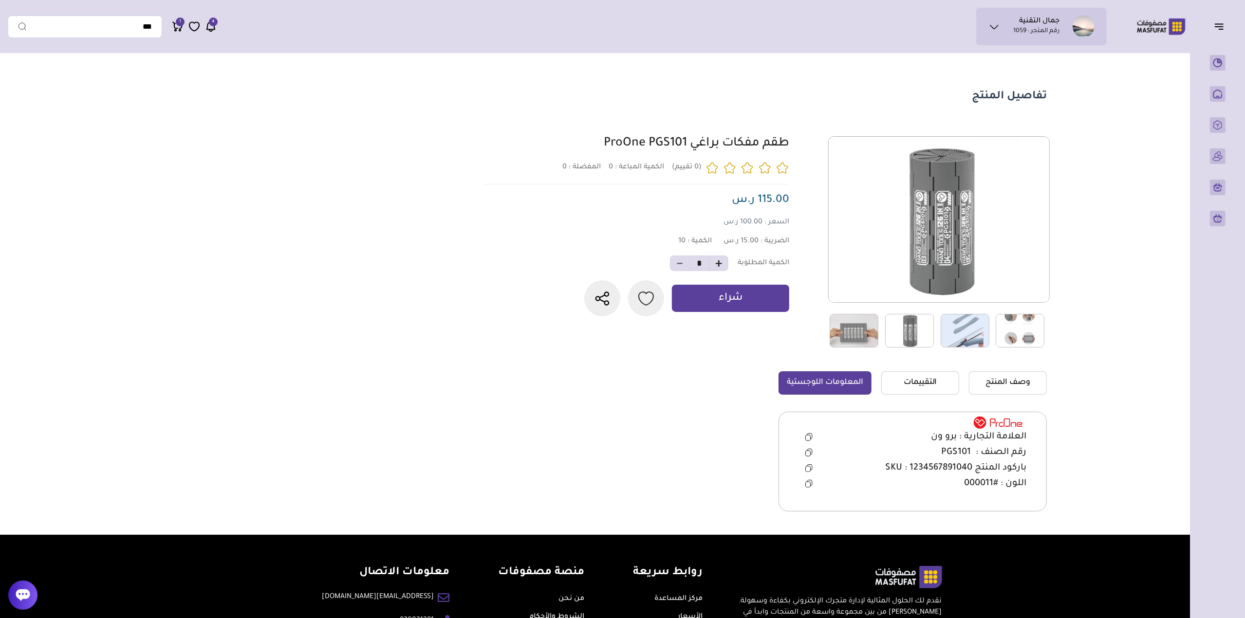
click at [878, 334] on img at bounding box center [854, 331] width 49 height 34
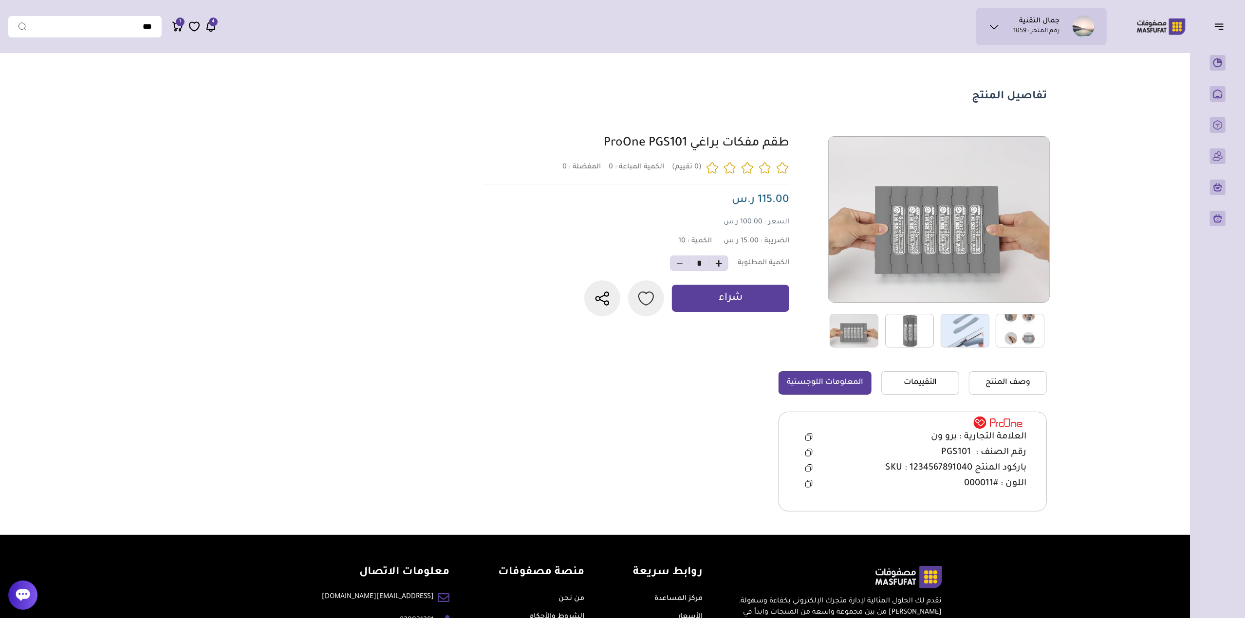
click at [842, 333] on img at bounding box center [854, 331] width 49 height 34
drag, startPoint x: 908, startPoint y: 337, endPoint x: 992, endPoint y: 339, distance: 84.3
click at [992, 339] on img at bounding box center [991, 331] width 49 height 34
click at [911, 331] on img at bounding box center [909, 331] width 49 height 34
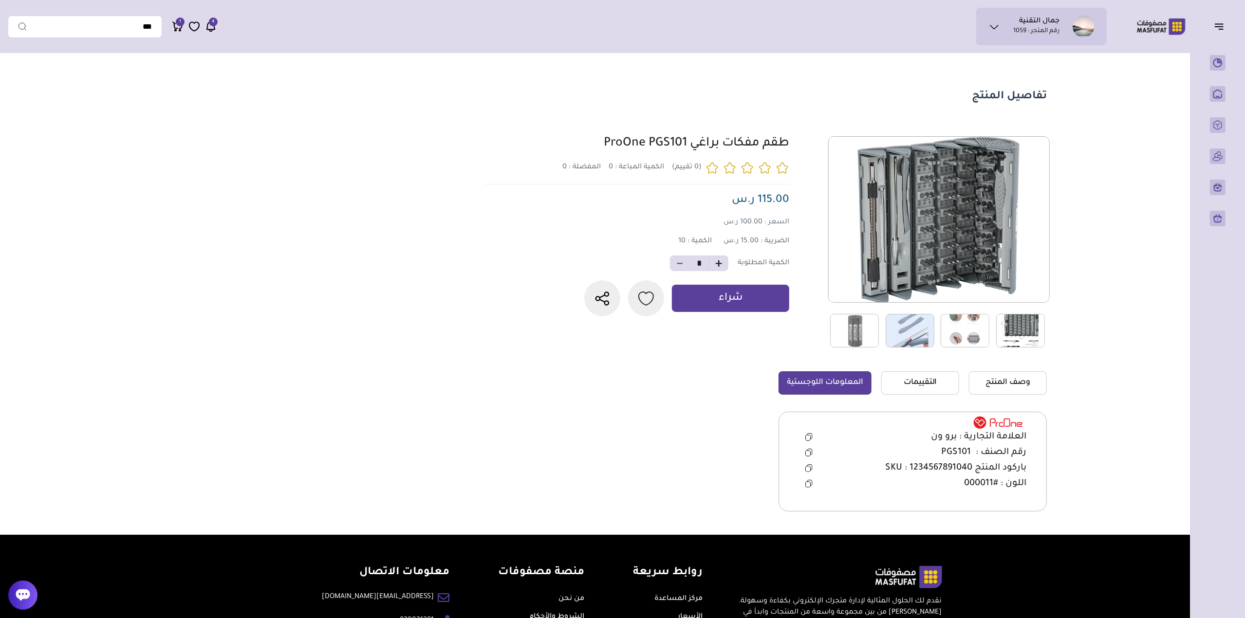
click at [803, 448] on button at bounding box center [809, 453] width 20 height 15
drag, startPoint x: 0, startPoint y: 357, endPoint x: 6, endPoint y: 353, distance: 7.7
click at [0, 357] on div "جمال التقنية رقم المتجر : 1059 محفظتي اشتراكي *" at bounding box center [622, 296] width 1245 height 477
click at [574, 419] on section at bounding box center [771, 335] width 552 height 399
click at [579, 417] on section at bounding box center [771, 335] width 552 height 399
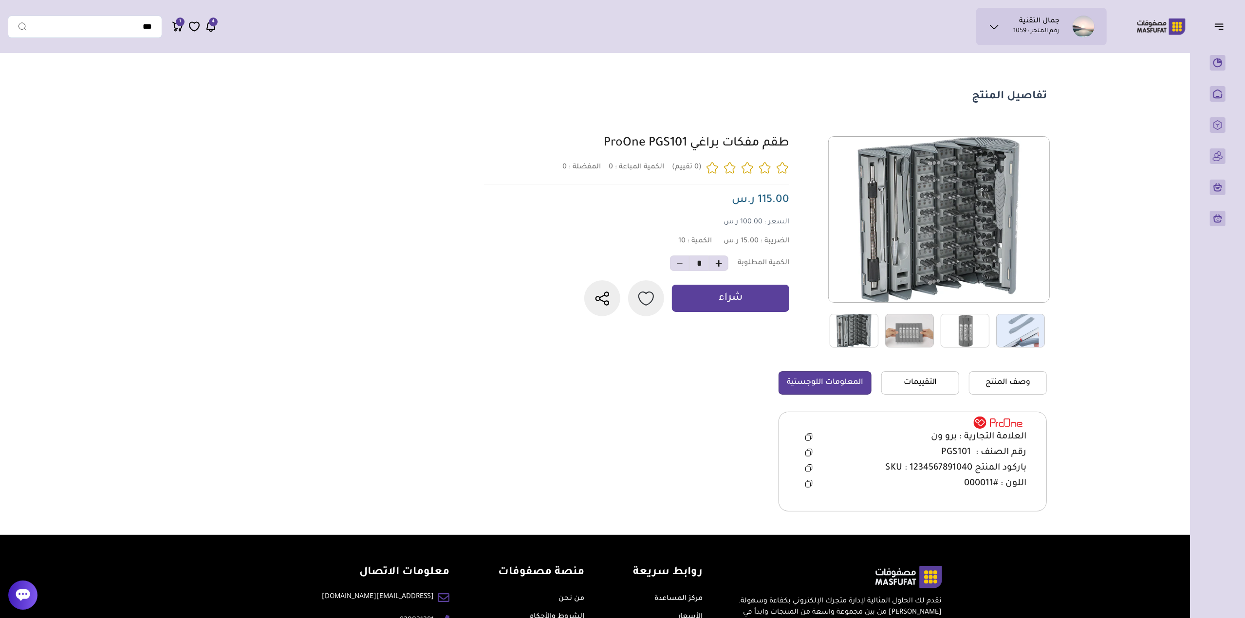
click at [582, 410] on section at bounding box center [771, 335] width 552 height 399
click at [581, 410] on section at bounding box center [771, 335] width 552 height 399
click at [577, 413] on section at bounding box center [771, 335] width 552 height 399
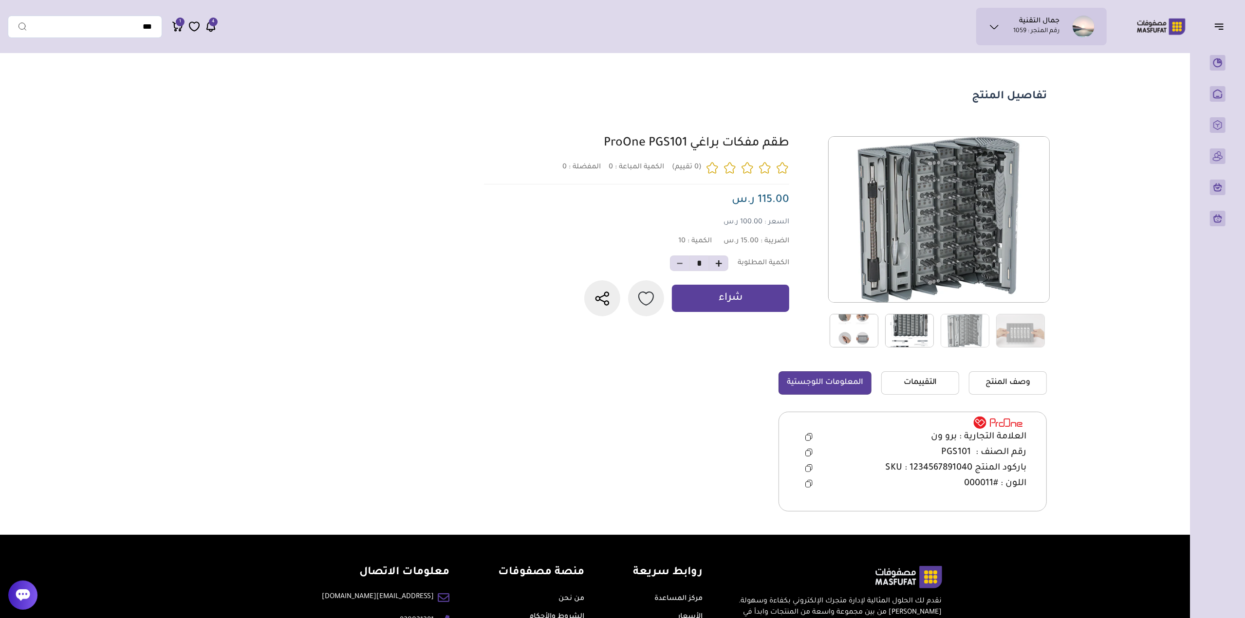
drag, startPoint x: 577, startPoint y: 413, endPoint x: 575, endPoint y: 425, distance: 11.8
click at [575, 425] on section at bounding box center [771, 335] width 552 height 399
